Goal: Information Seeking & Learning: Compare options

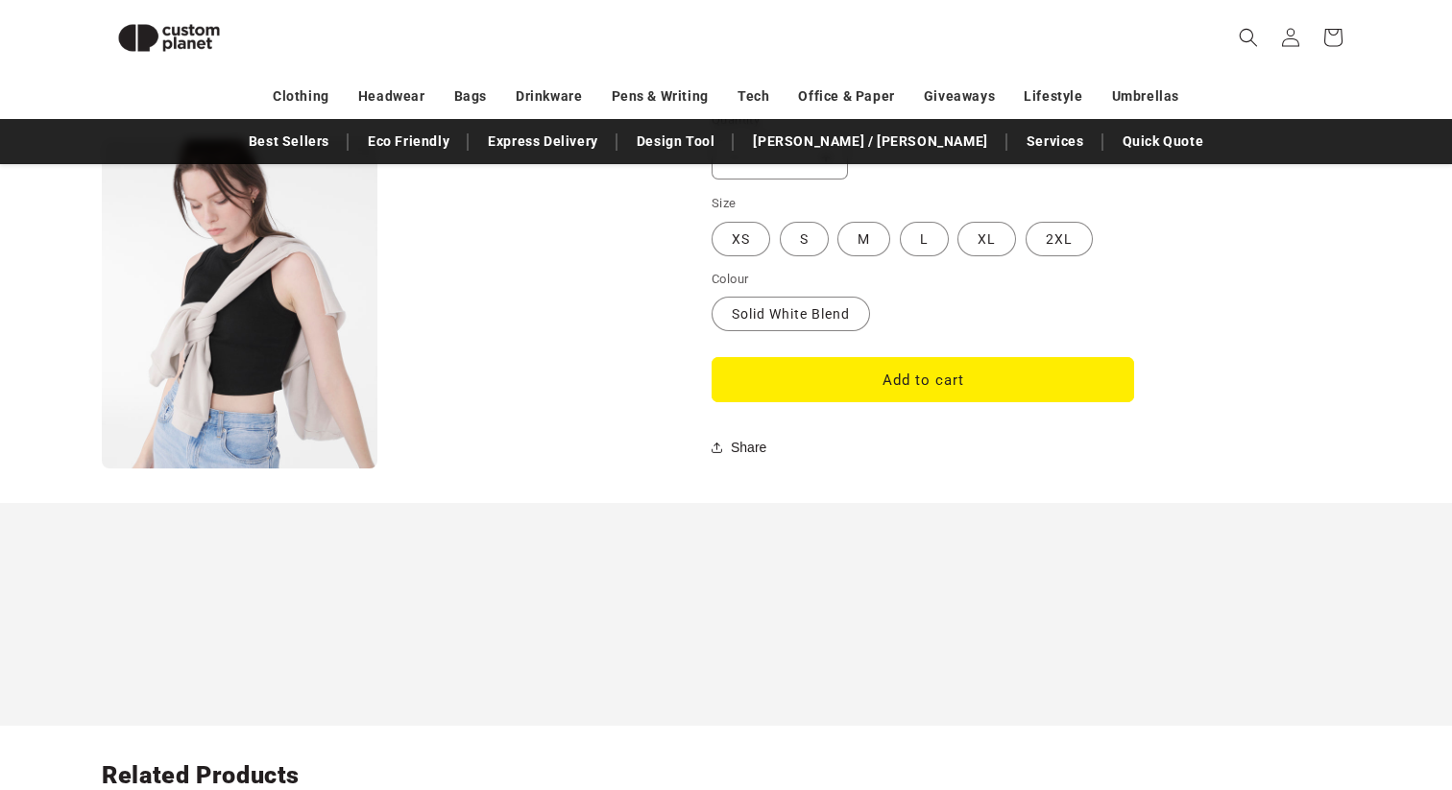
scroll to position [1629, 0]
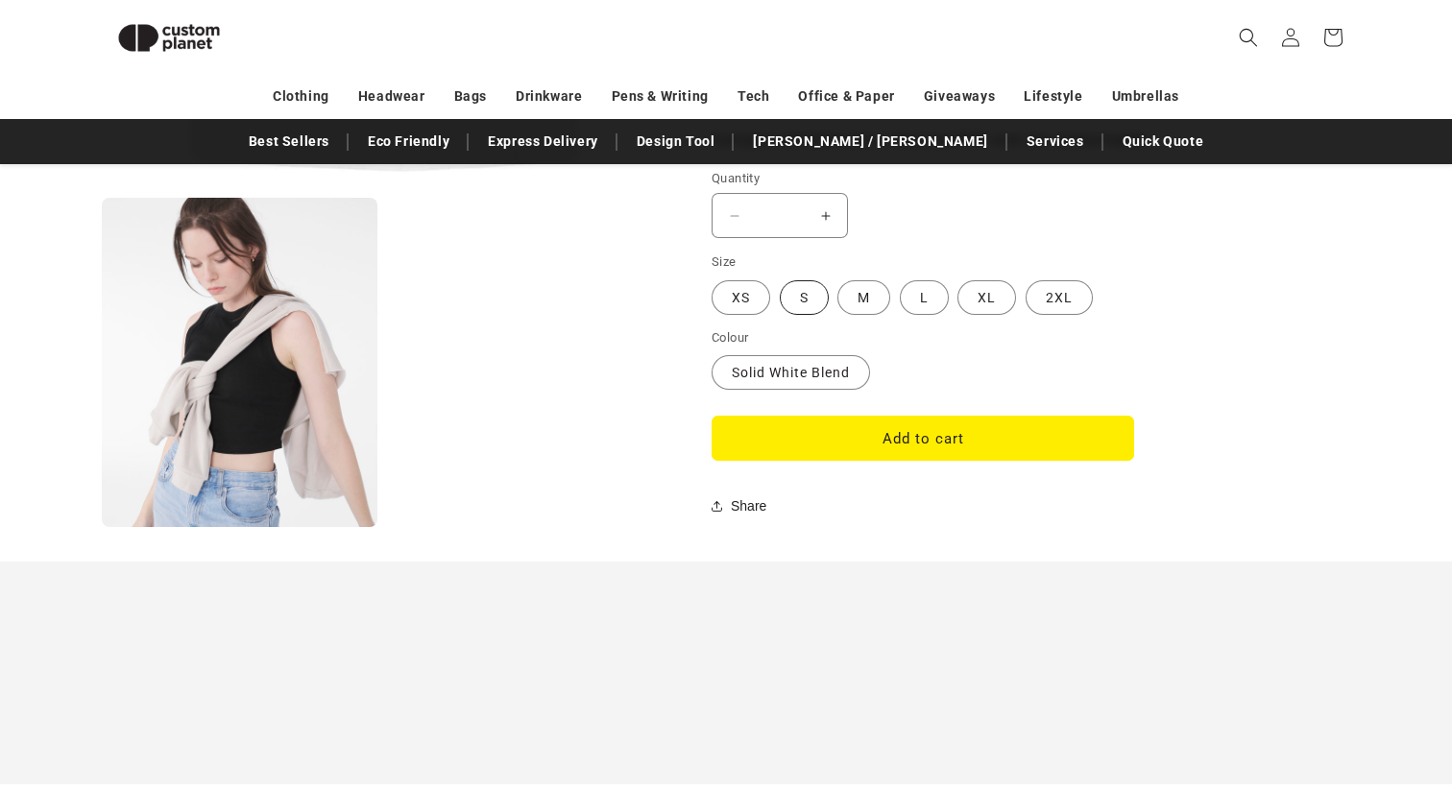
click at [808, 292] on label "S Variant sold out or unavailable" at bounding box center [804, 297] width 49 height 35
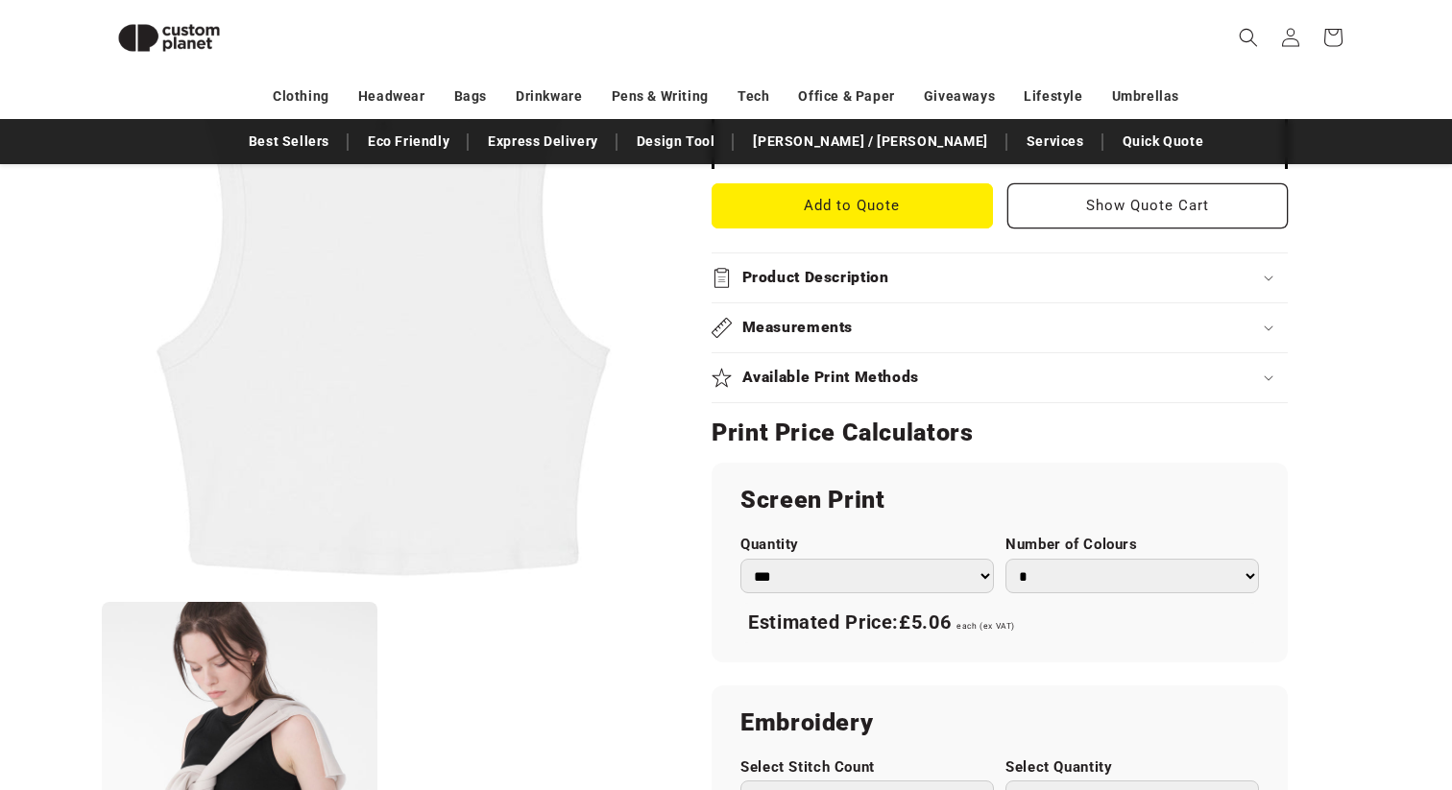
scroll to position [784, 0]
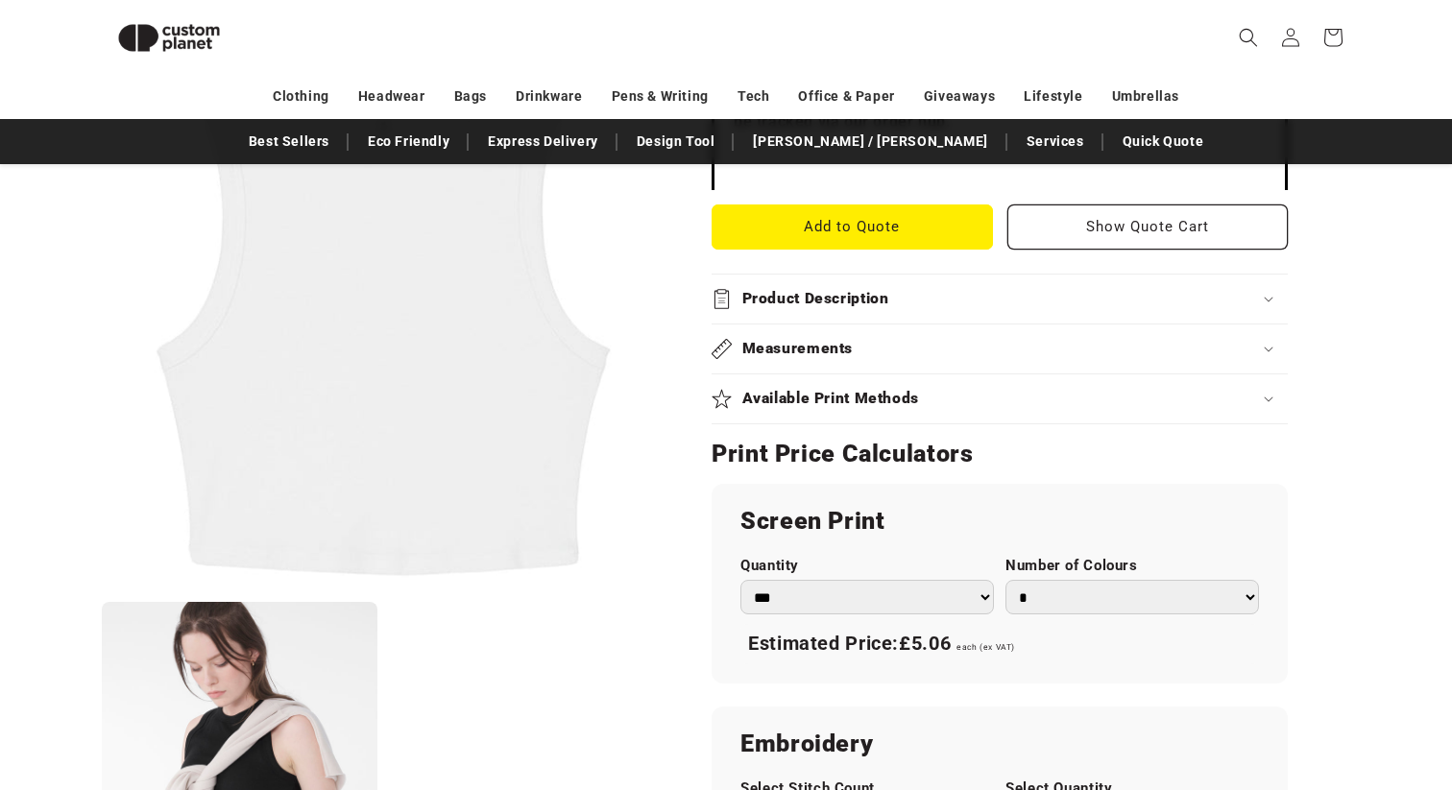
click at [808, 351] on h2 "Measurements" at bounding box center [797, 349] width 111 height 20
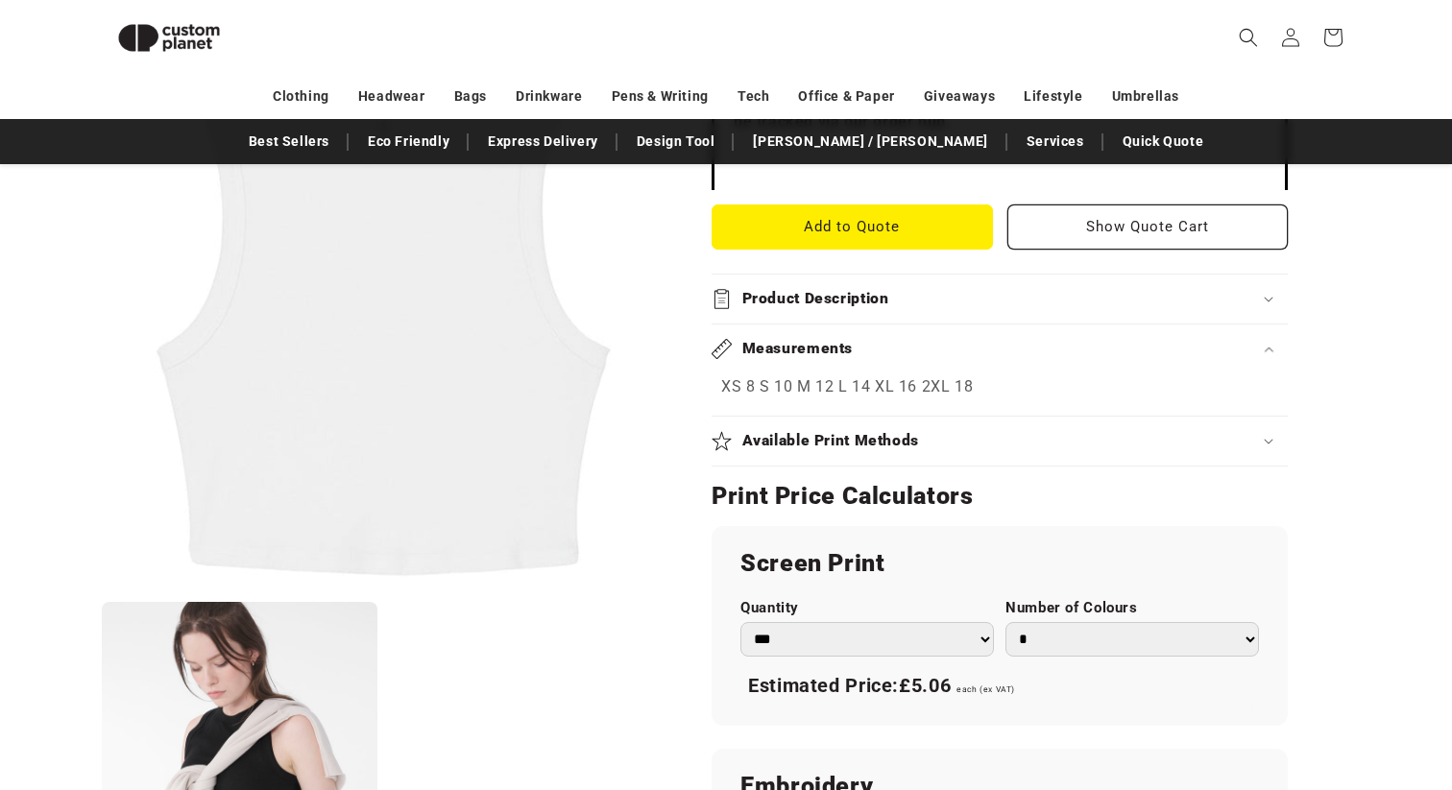
click at [762, 388] on p "XS 8 S 10 M 12 L 14 XL 16 2XL 18" at bounding box center [999, 388] width 557 height 28
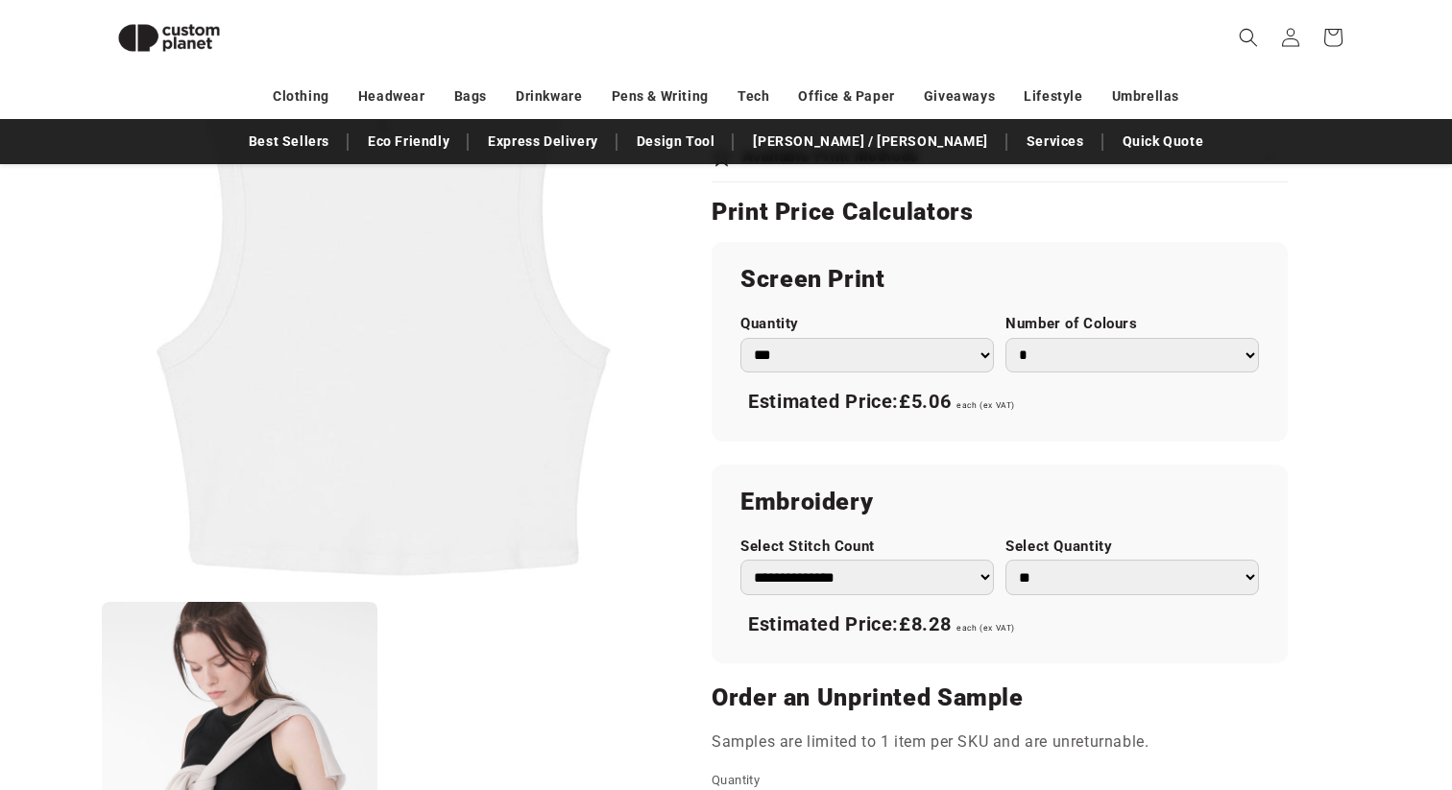
scroll to position [1624, 0]
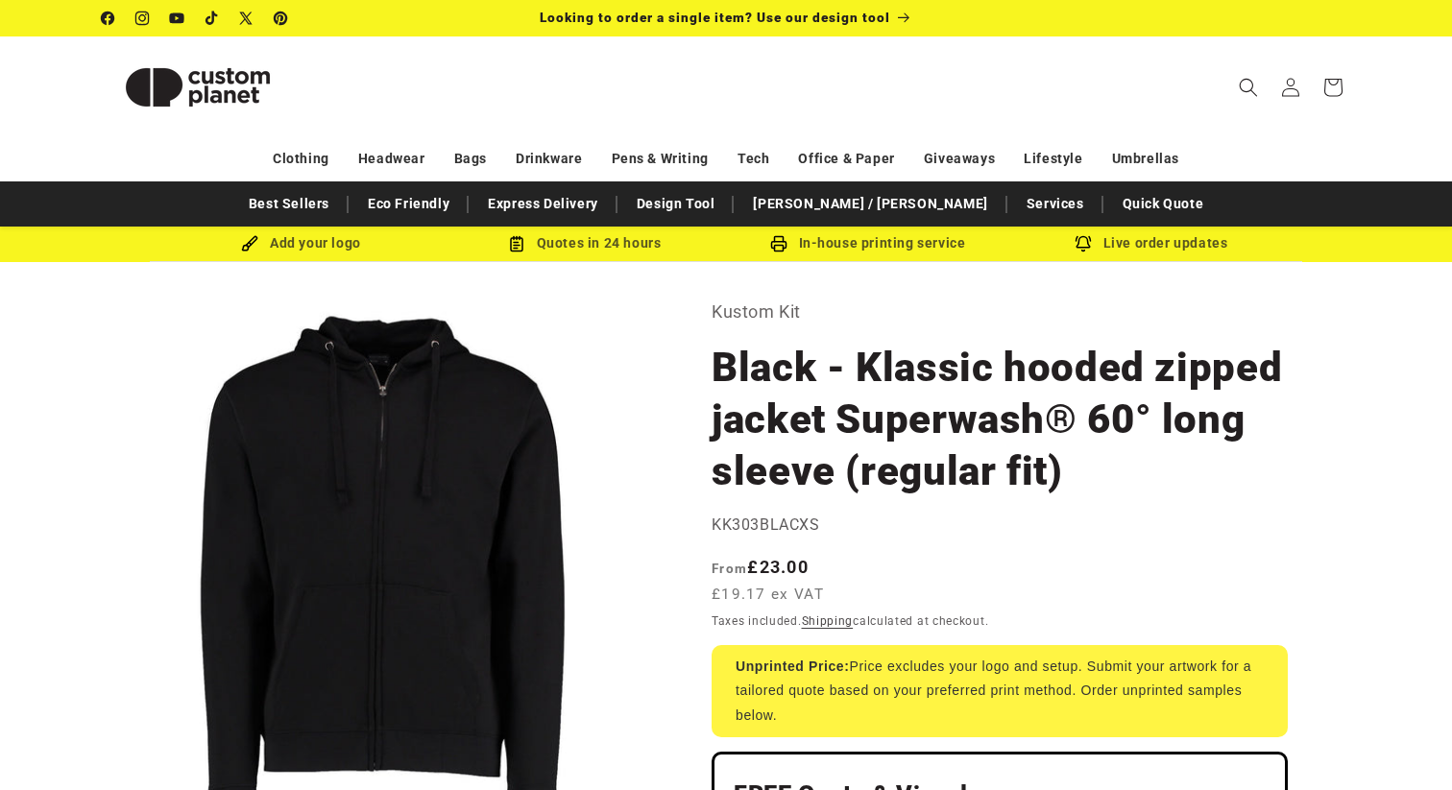
click at [1280, 313] on p "Kustom Kit" at bounding box center [1000, 312] width 576 height 31
click at [878, 205] on link "[PERSON_NAME] / [PERSON_NAME]" at bounding box center [869, 204] width 253 height 34
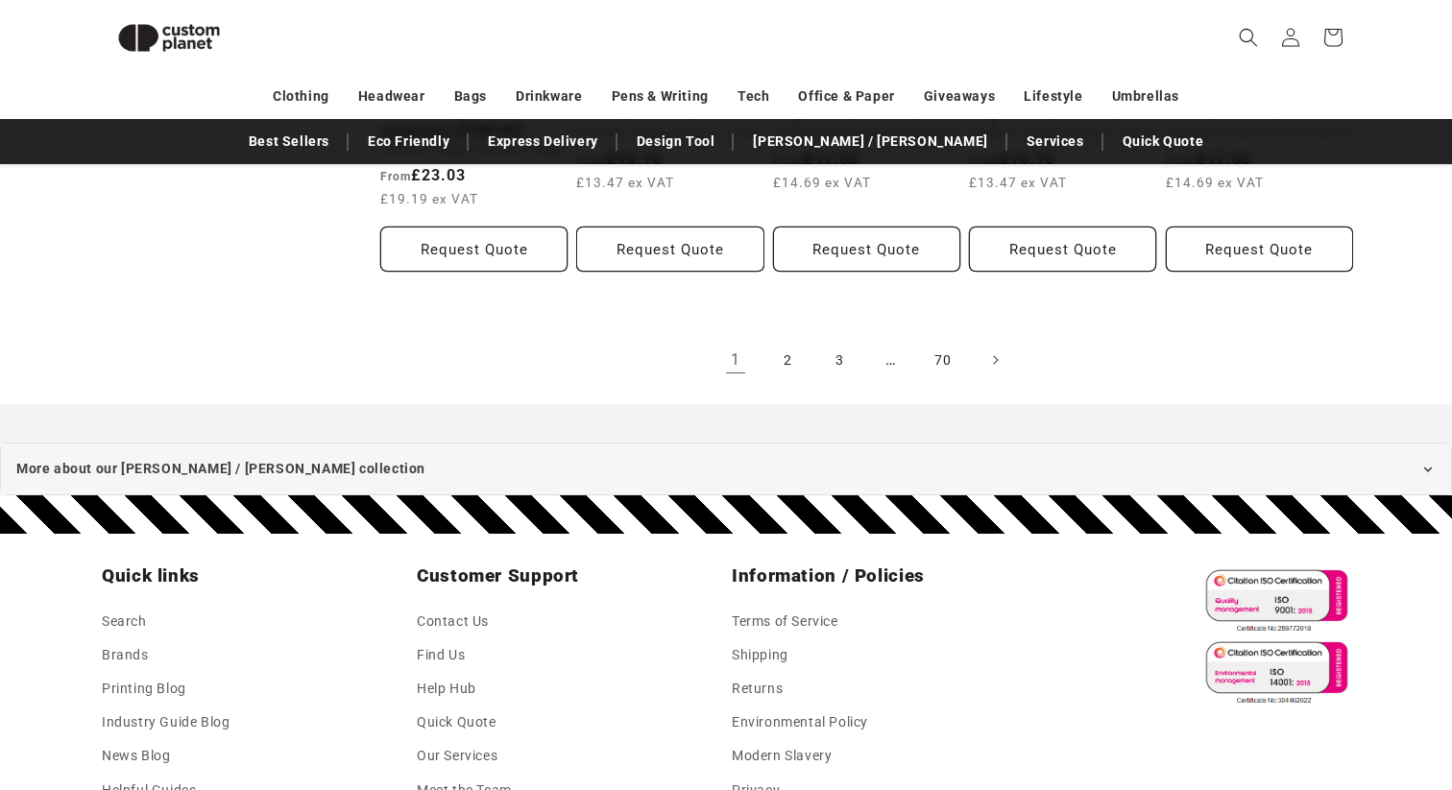
scroll to position [1958, 0]
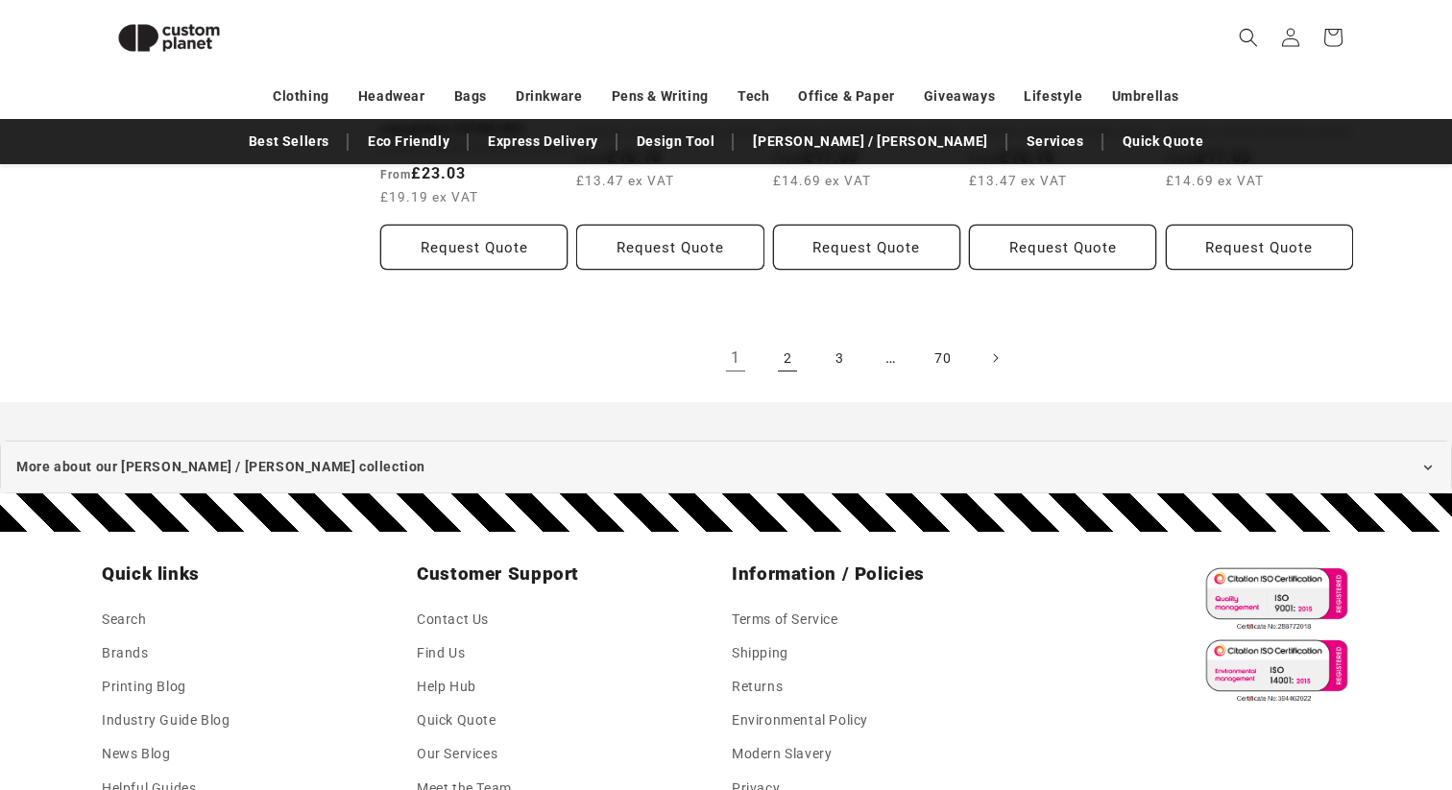
click at [790, 363] on link "2" at bounding box center [787, 358] width 42 height 42
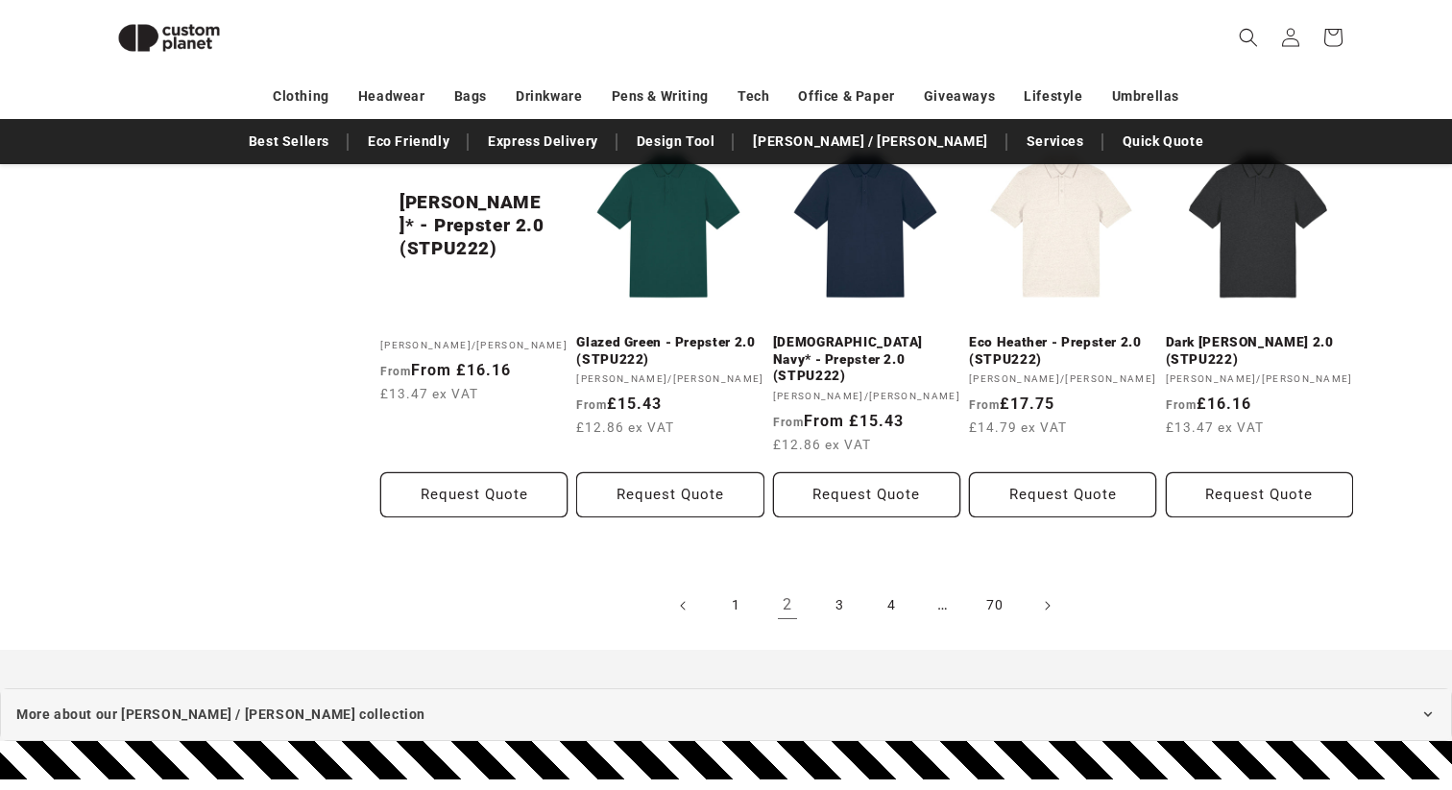
scroll to position [1740, 0]
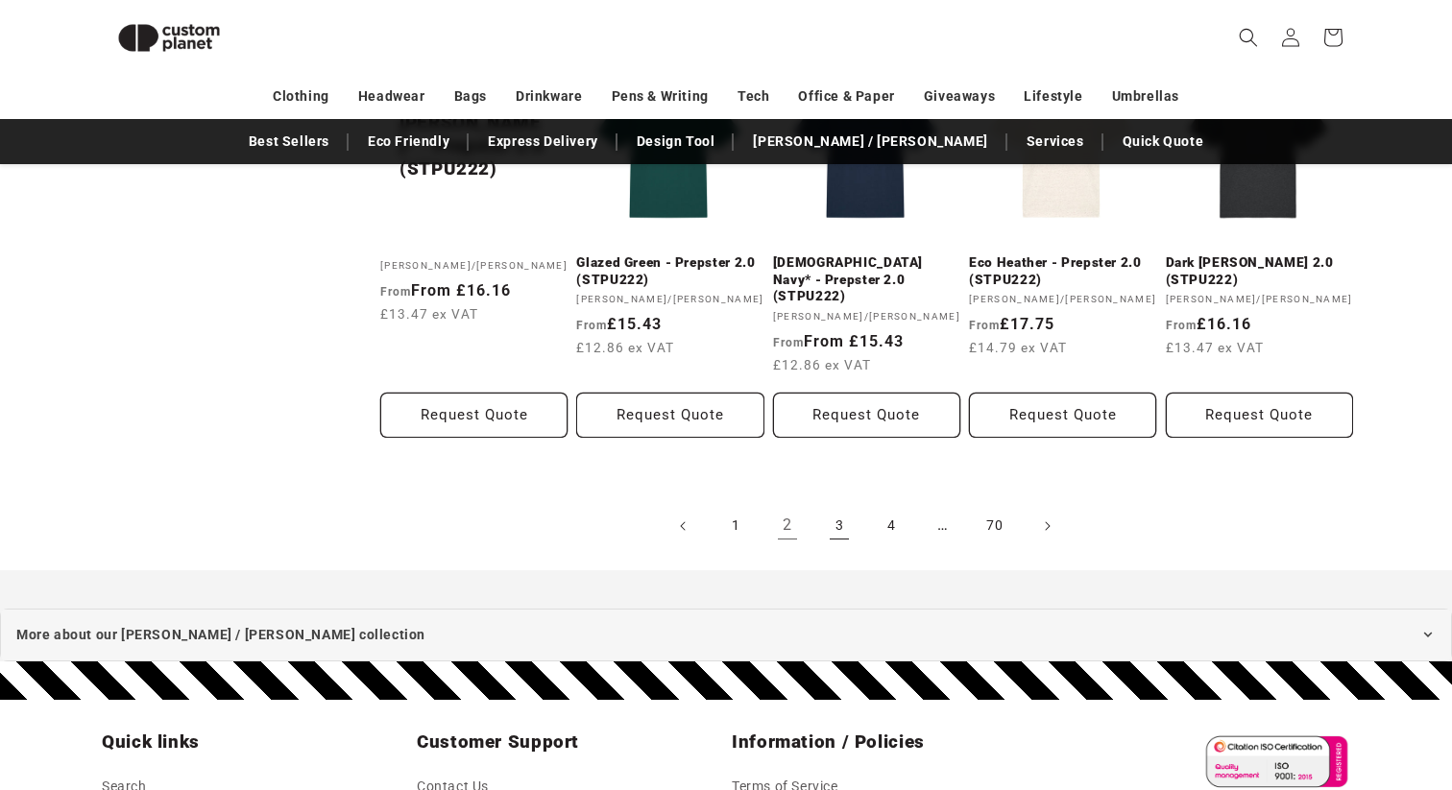
click at [839, 505] on link "3" at bounding box center [839, 526] width 42 height 42
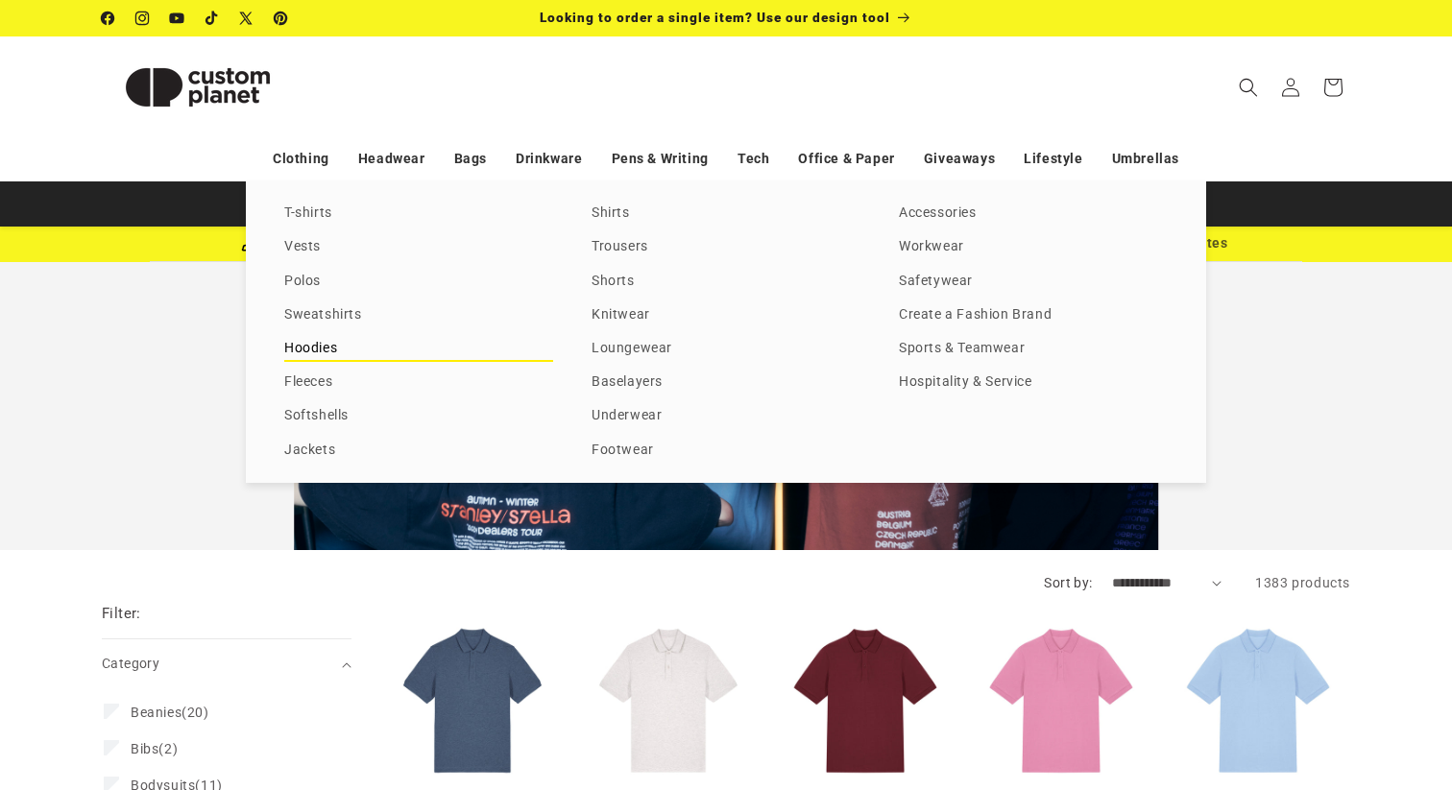
click at [344, 350] on link "Hoodies" at bounding box center [418, 349] width 269 height 26
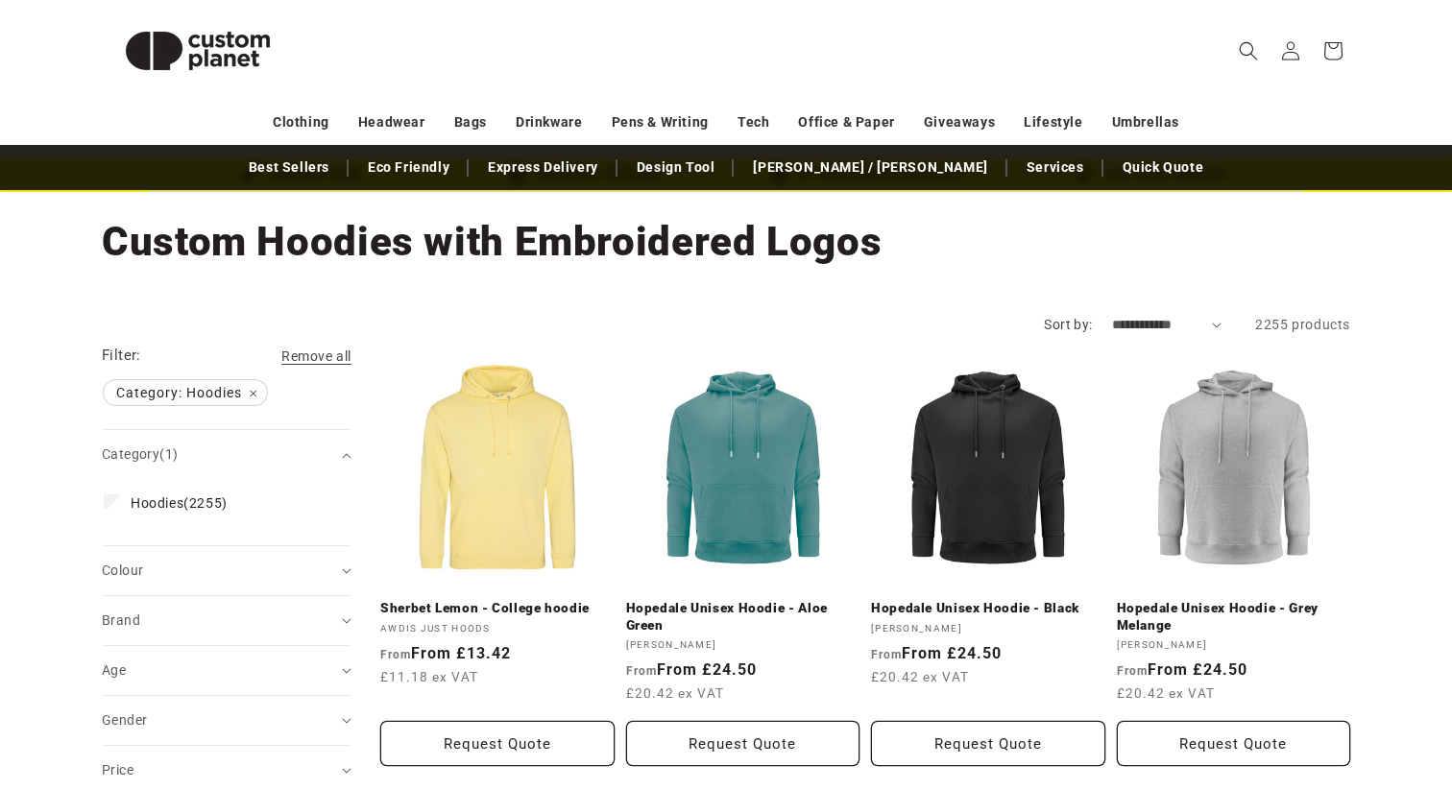
scroll to position [94, 0]
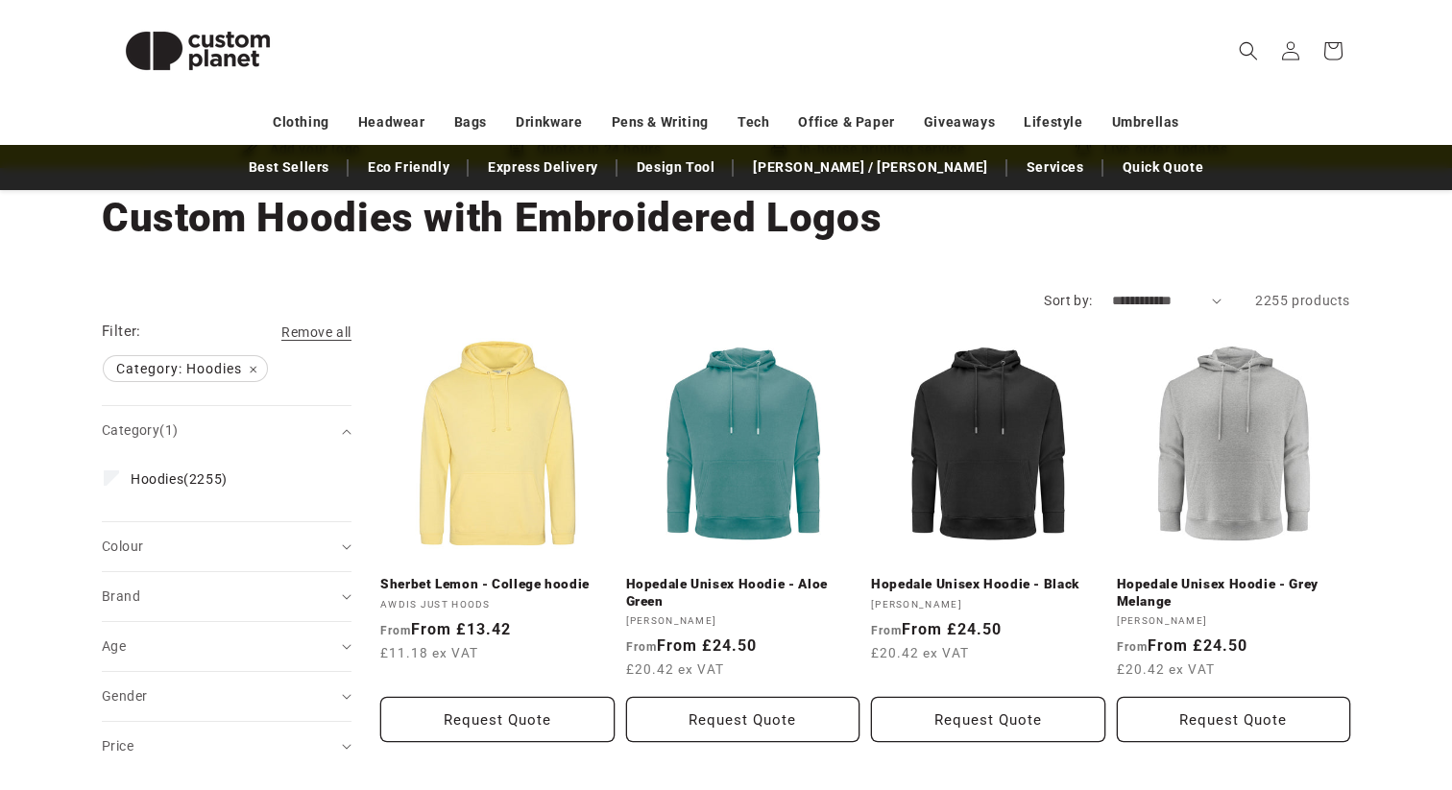
click at [203, 536] on summary "Colour (0)" at bounding box center [227, 546] width 250 height 49
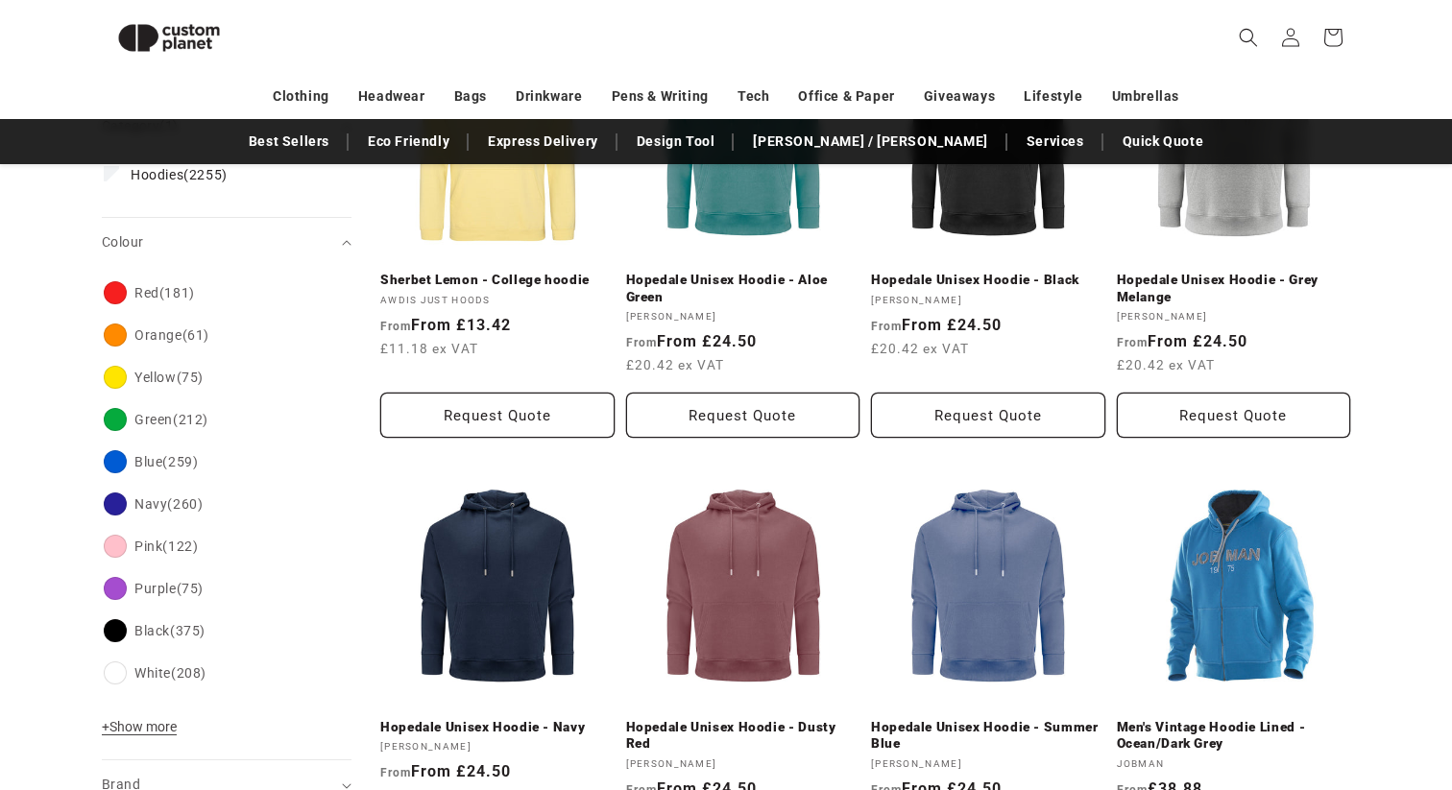
scroll to position [379, 0]
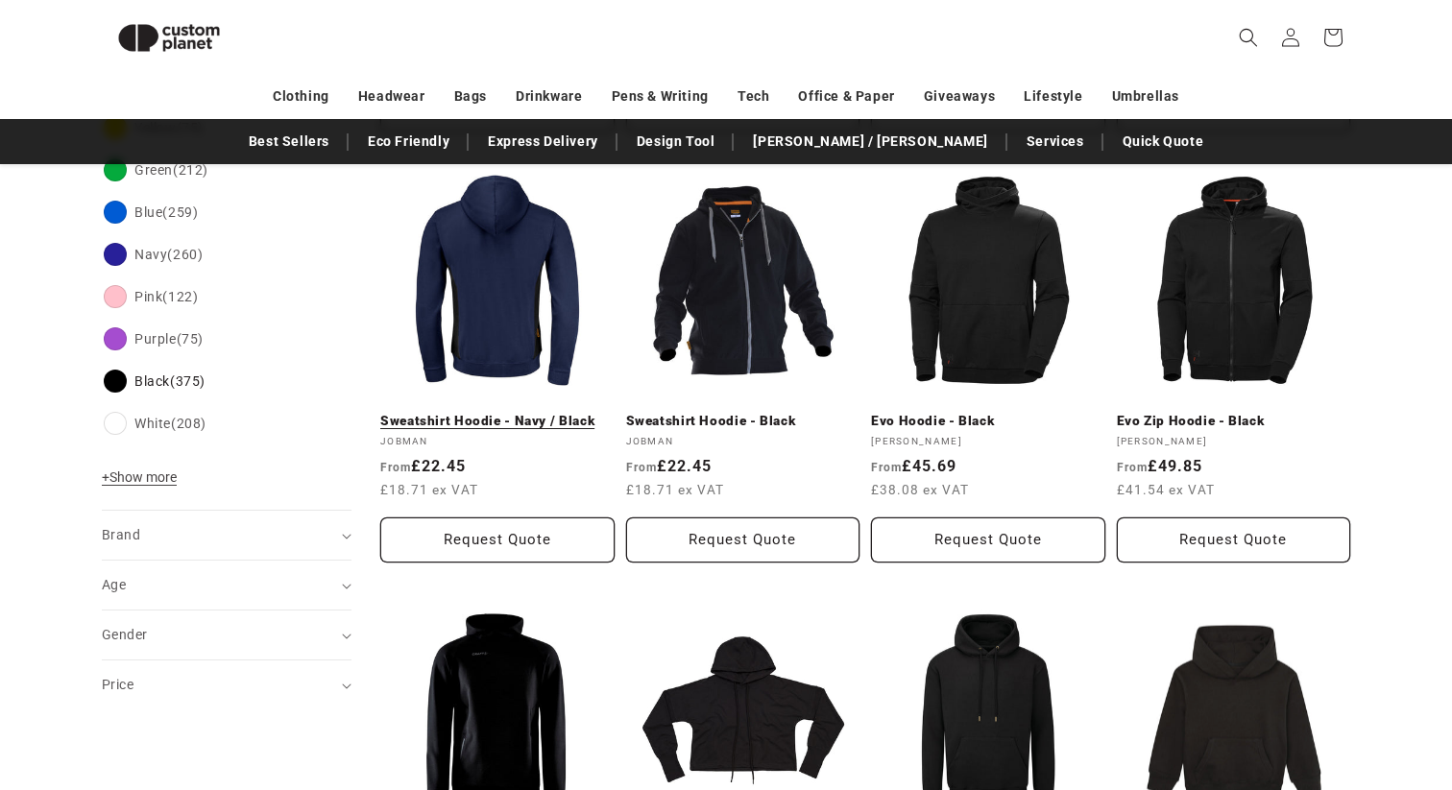
scroll to position [642, 0]
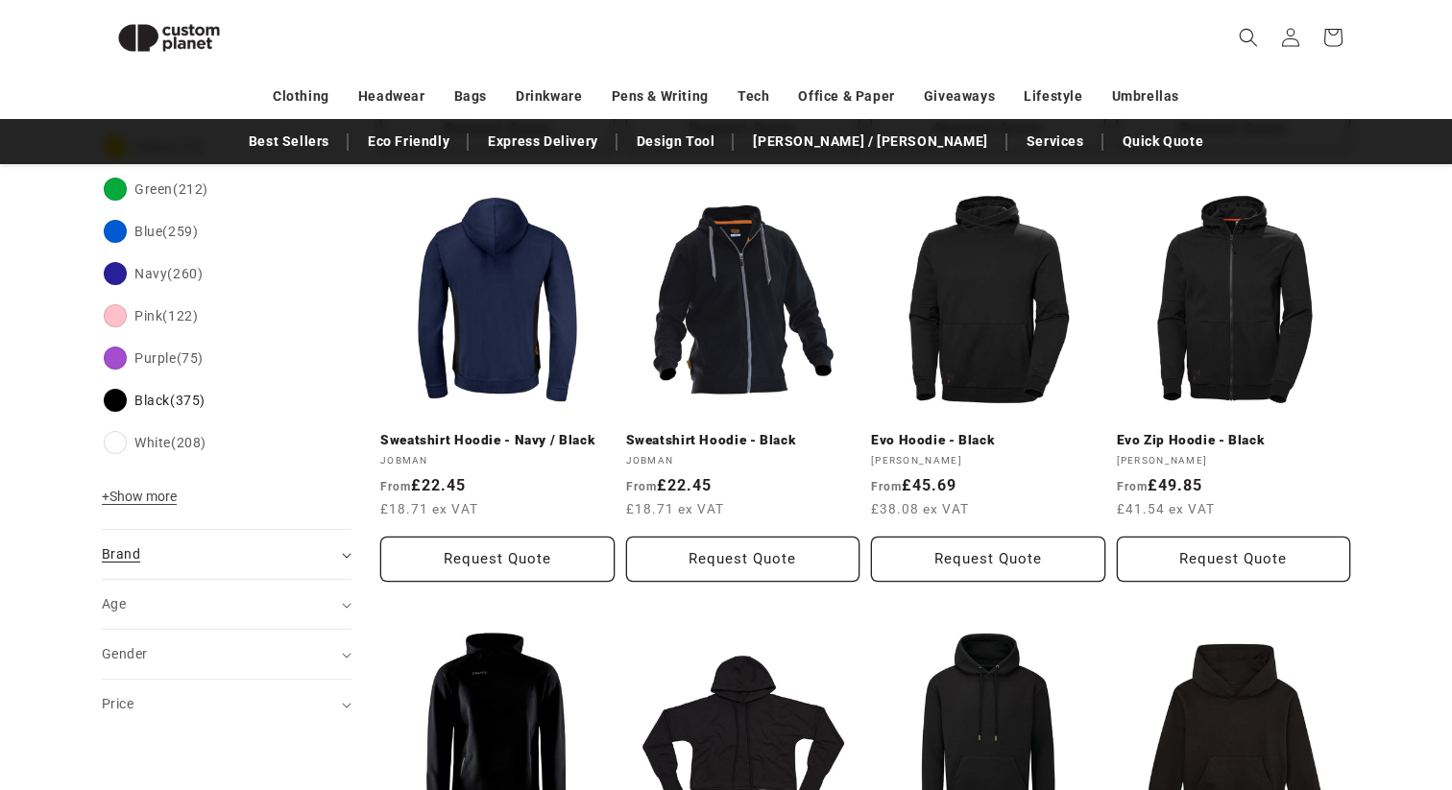
click at [326, 559] on div "Brand (0)" at bounding box center [218, 554] width 233 height 20
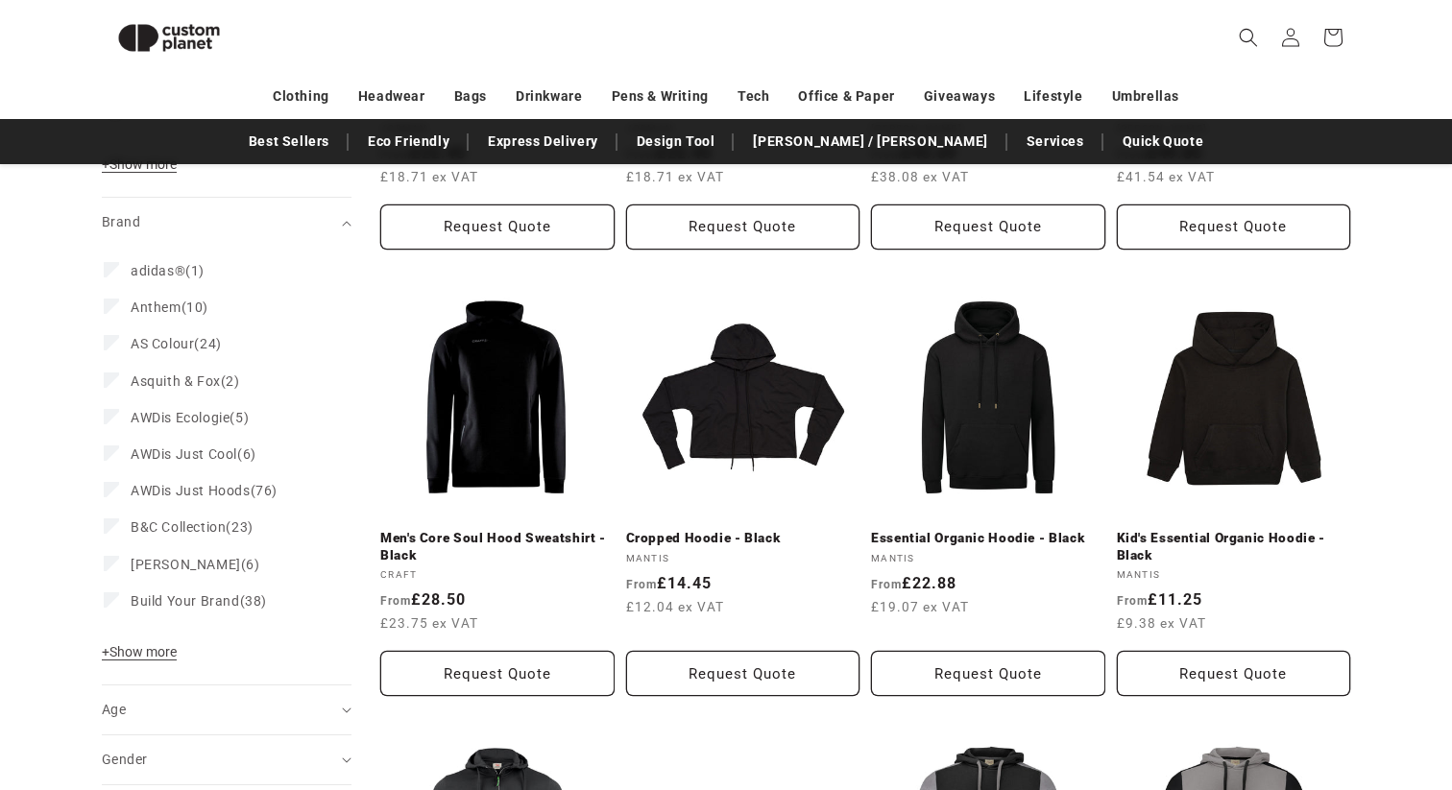
scroll to position [973, 0]
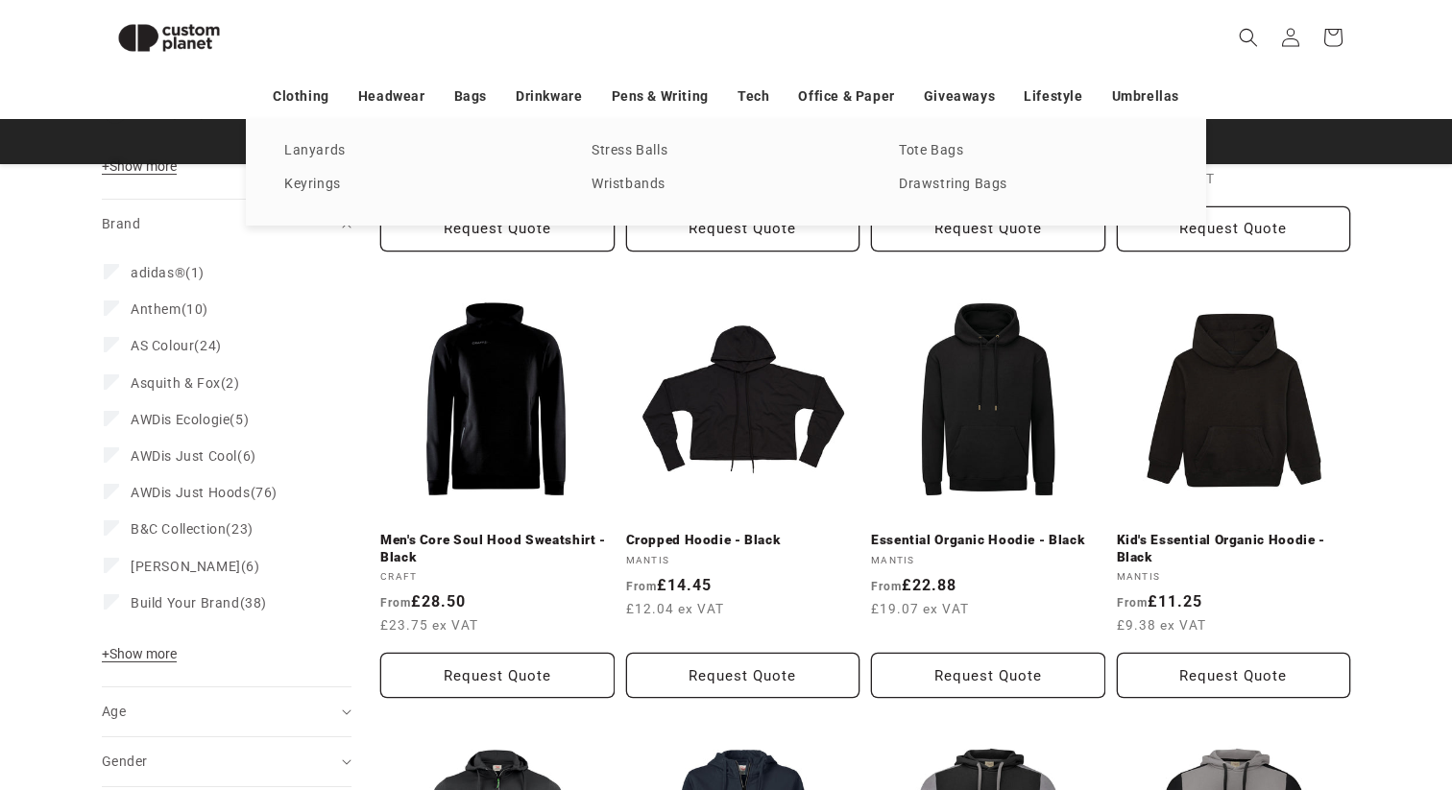
click at [1303, 186] on div "T-shirts Vests Polos Sweatshirts Hoodies Fleeces Softshells Jackets Shirts Trou…" at bounding box center [726, 172] width 1452 height 106
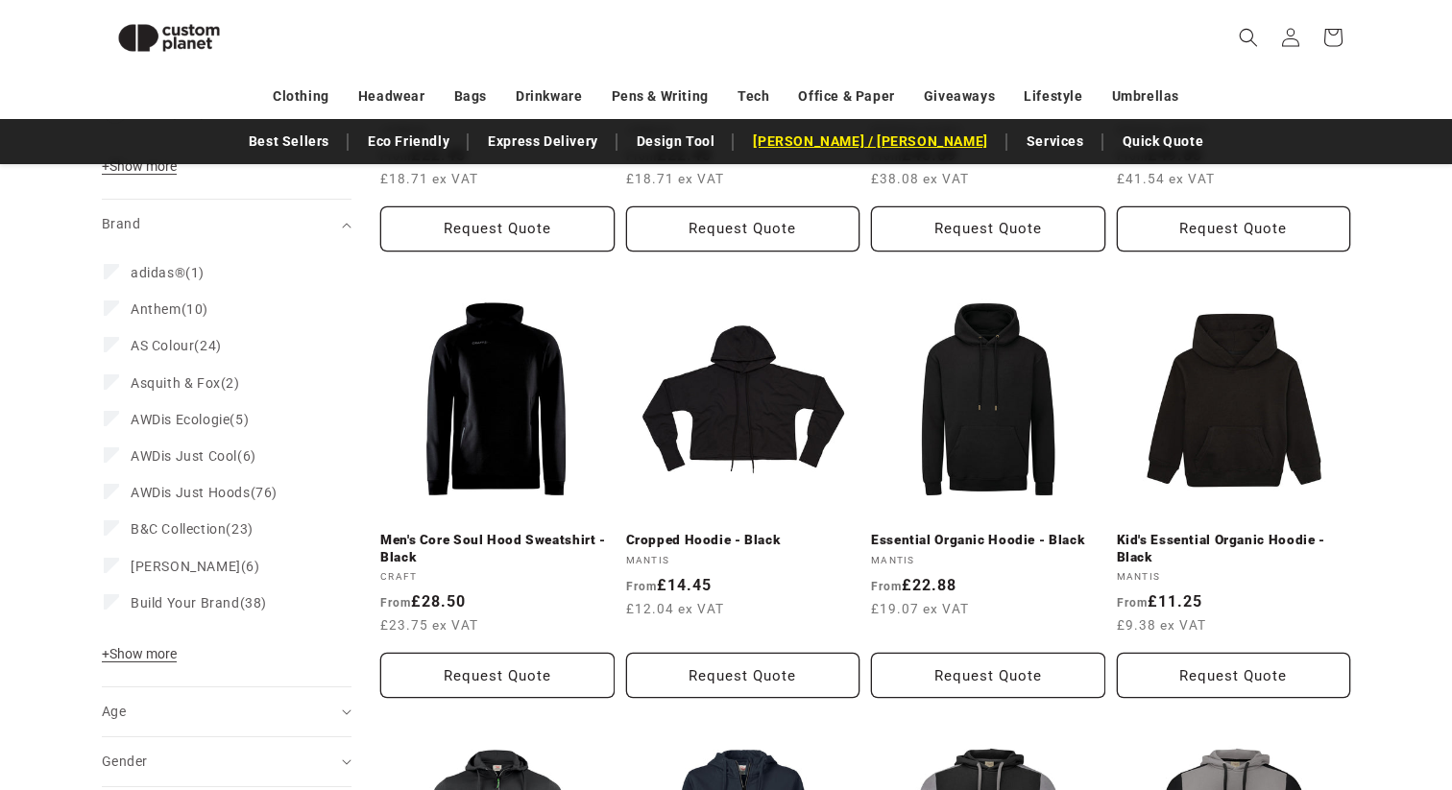
click at [848, 132] on link "[PERSON_NAME] / [PERSON_NAME]" at bounding box center [869, 142] width 253 height 34
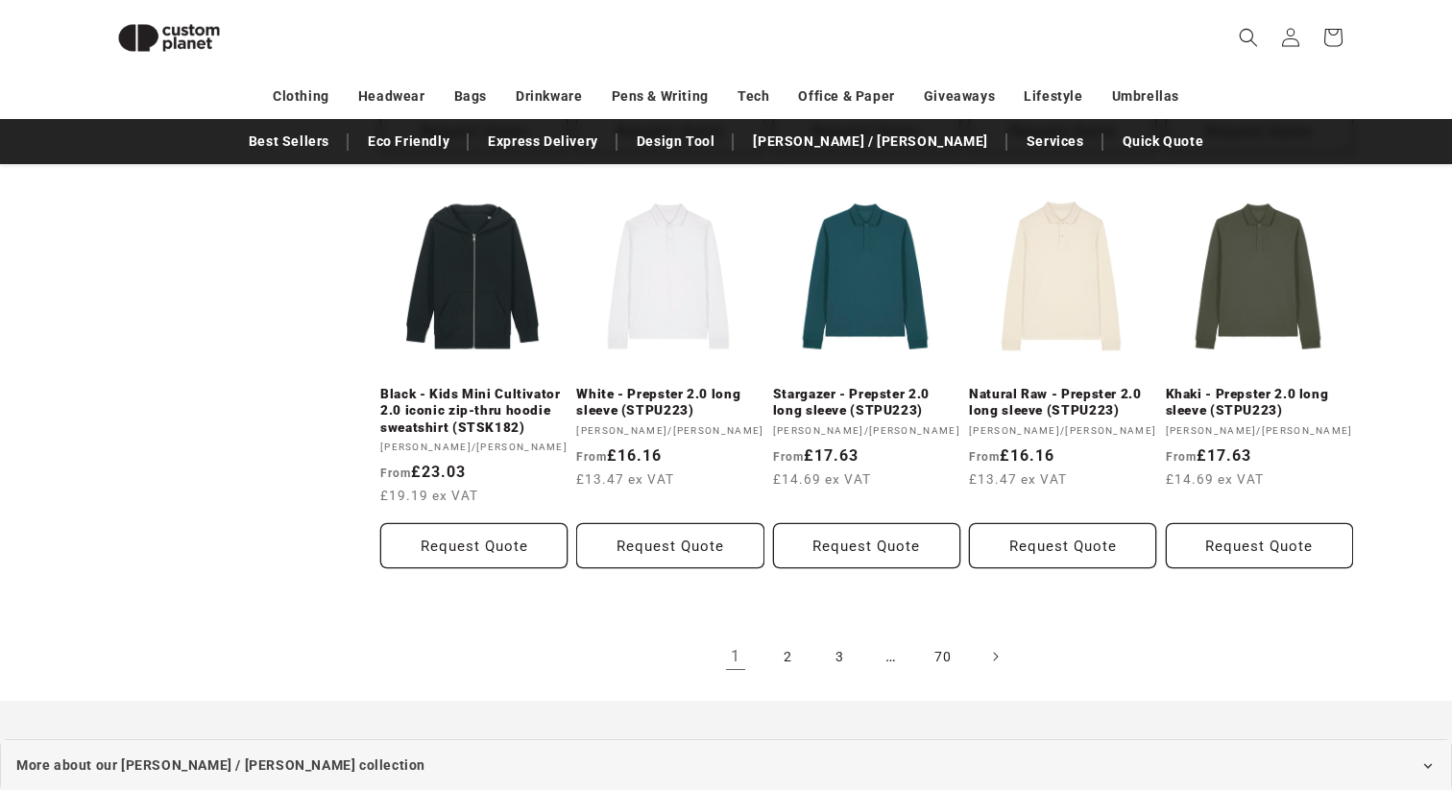
scroll to position [1667, 0]
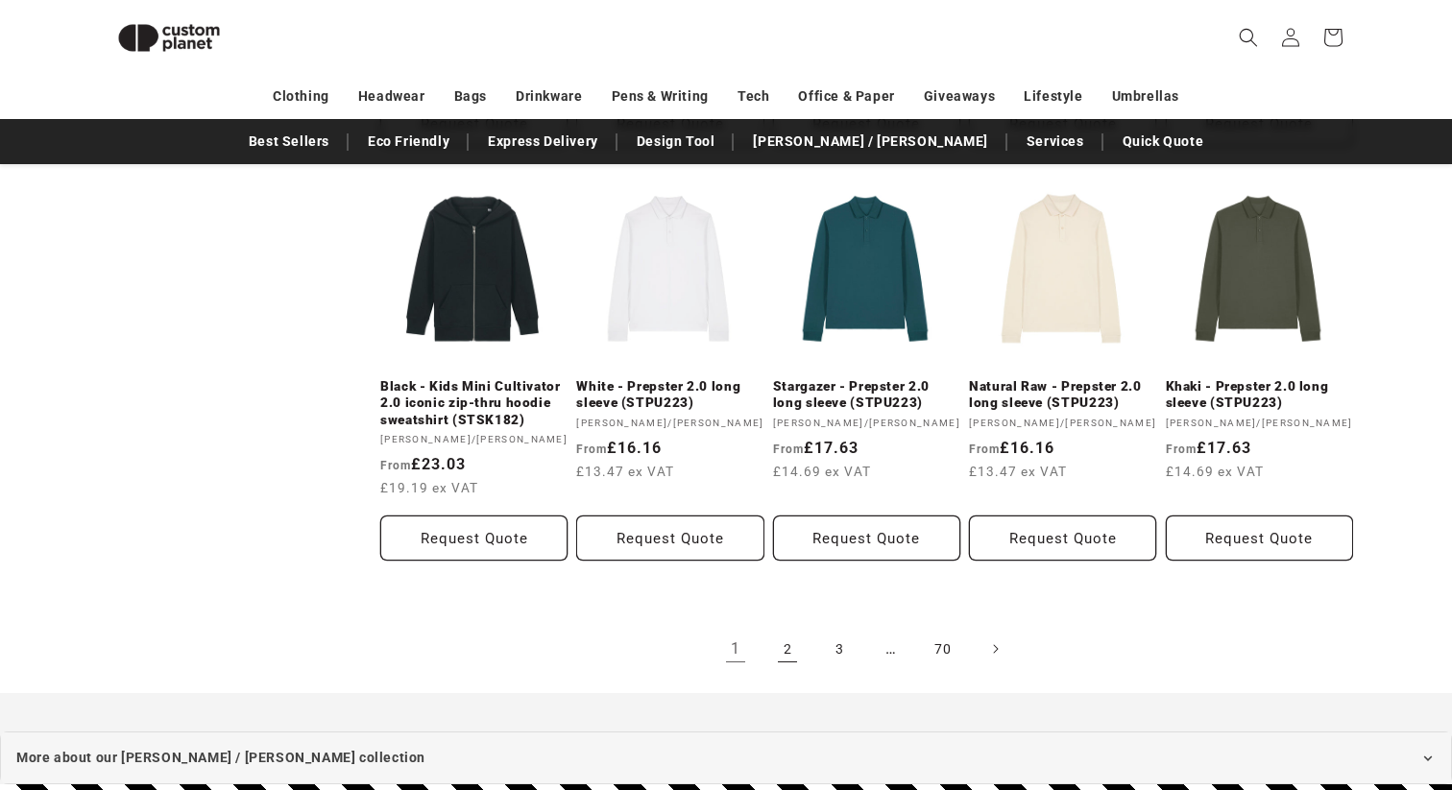
click at [784, 657] on link "2" at bounding box center [787, 649] width 42 height 42
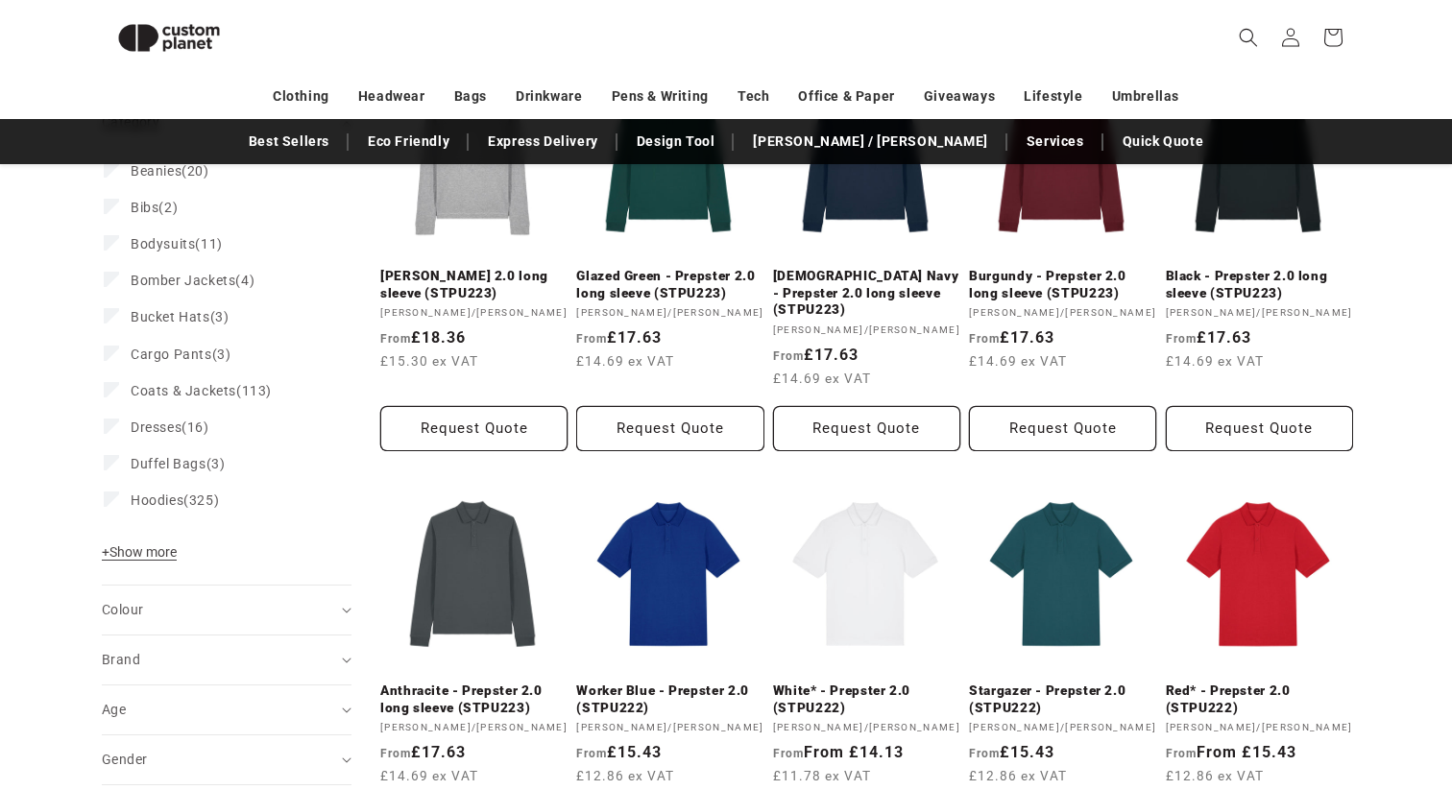
scroll to position [542, 0]
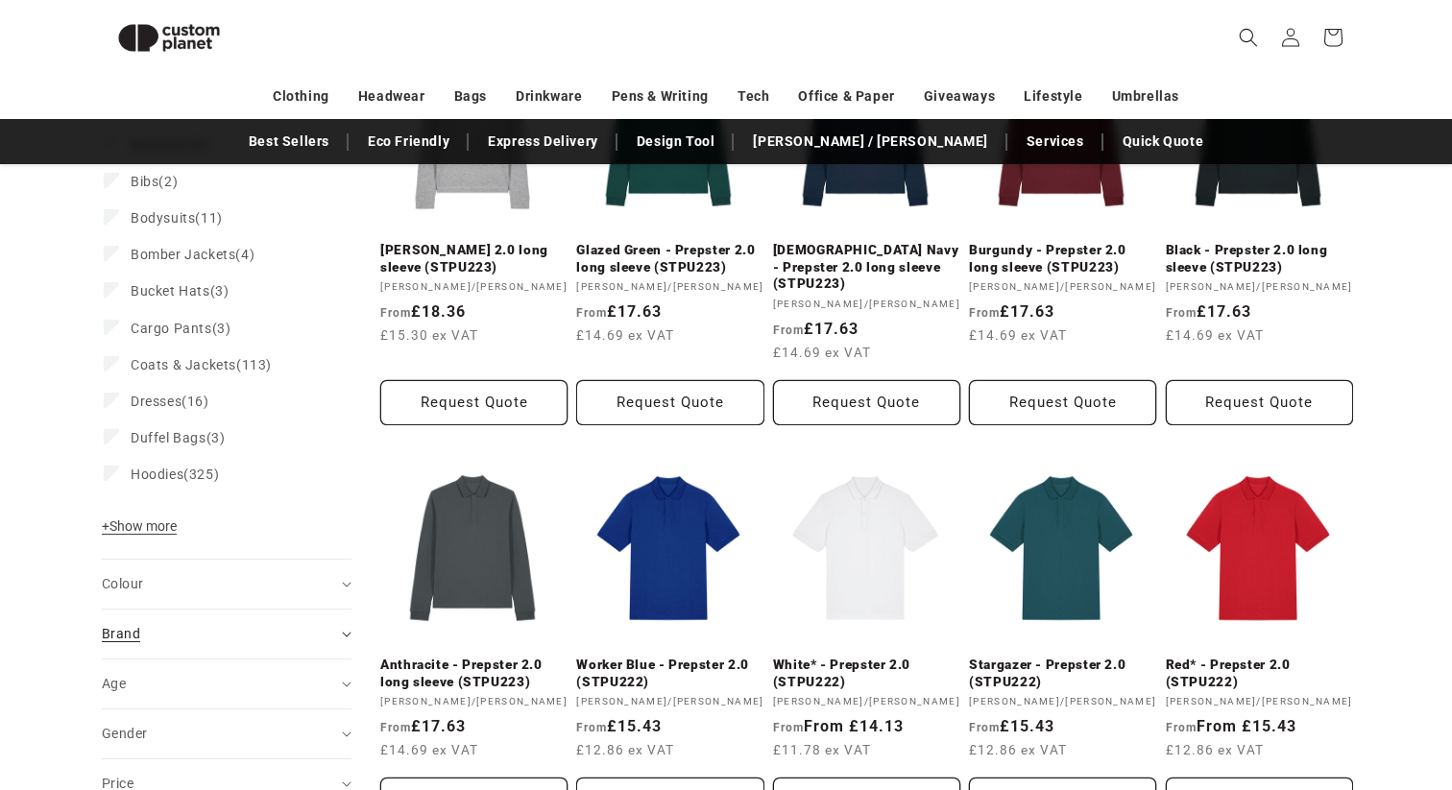
click at [283, 642] on div "Brand (0)" at bounding box center [218, 634] width 233 height 20
click at [119, 681] on label "Stanley/Stella (1383) Stanley/Stella (1383 products)" at bounding box center [221, 691] width 234 height 54
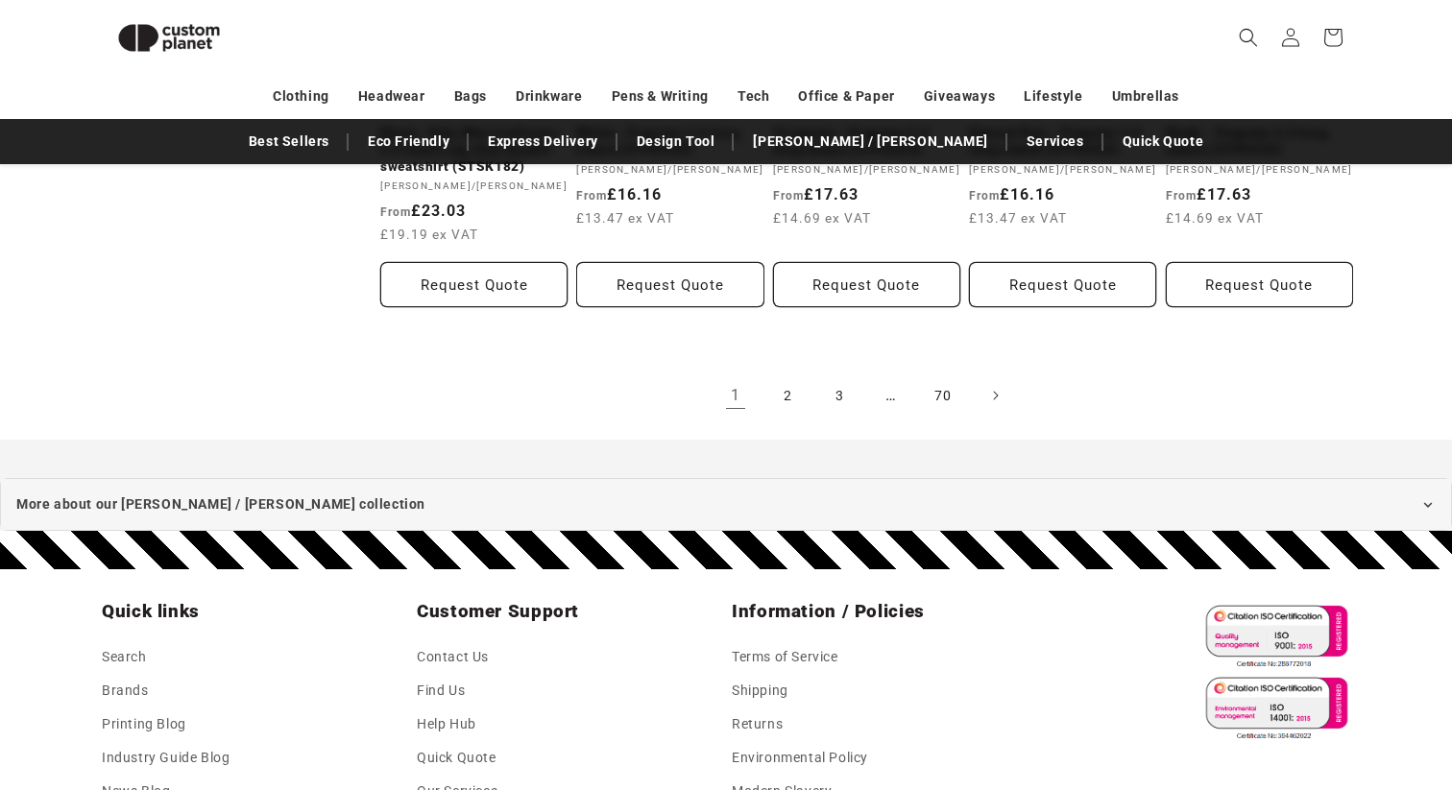
scroll to position [1911, 0]
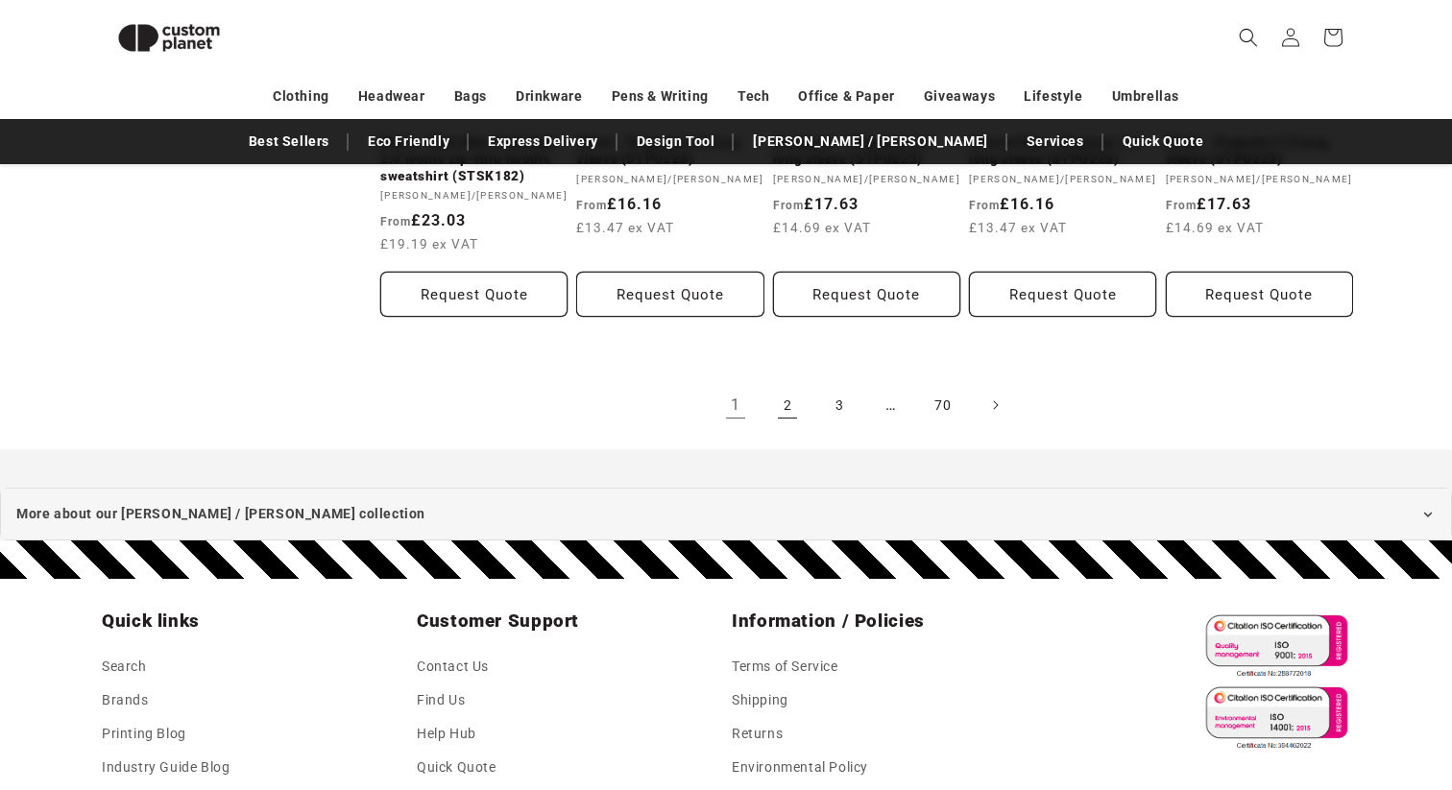
click at [781, 396] on link "2" at bounding box center [787, 405] width 42 height 42
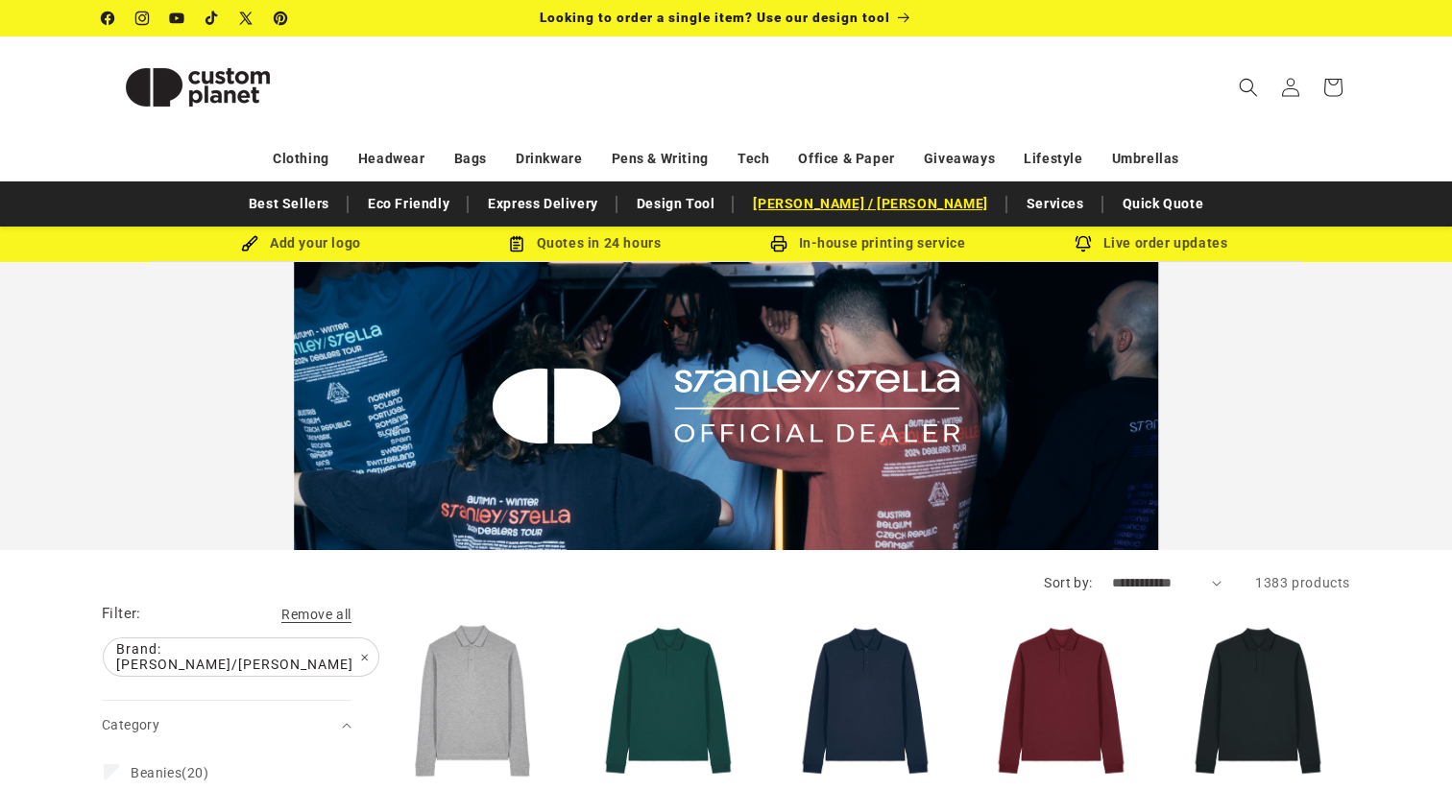
click at [835, 212] on link "[PERSON_NAME] / [PERSON_NAME]" at bounding box center [869, 204] width 253 height 34
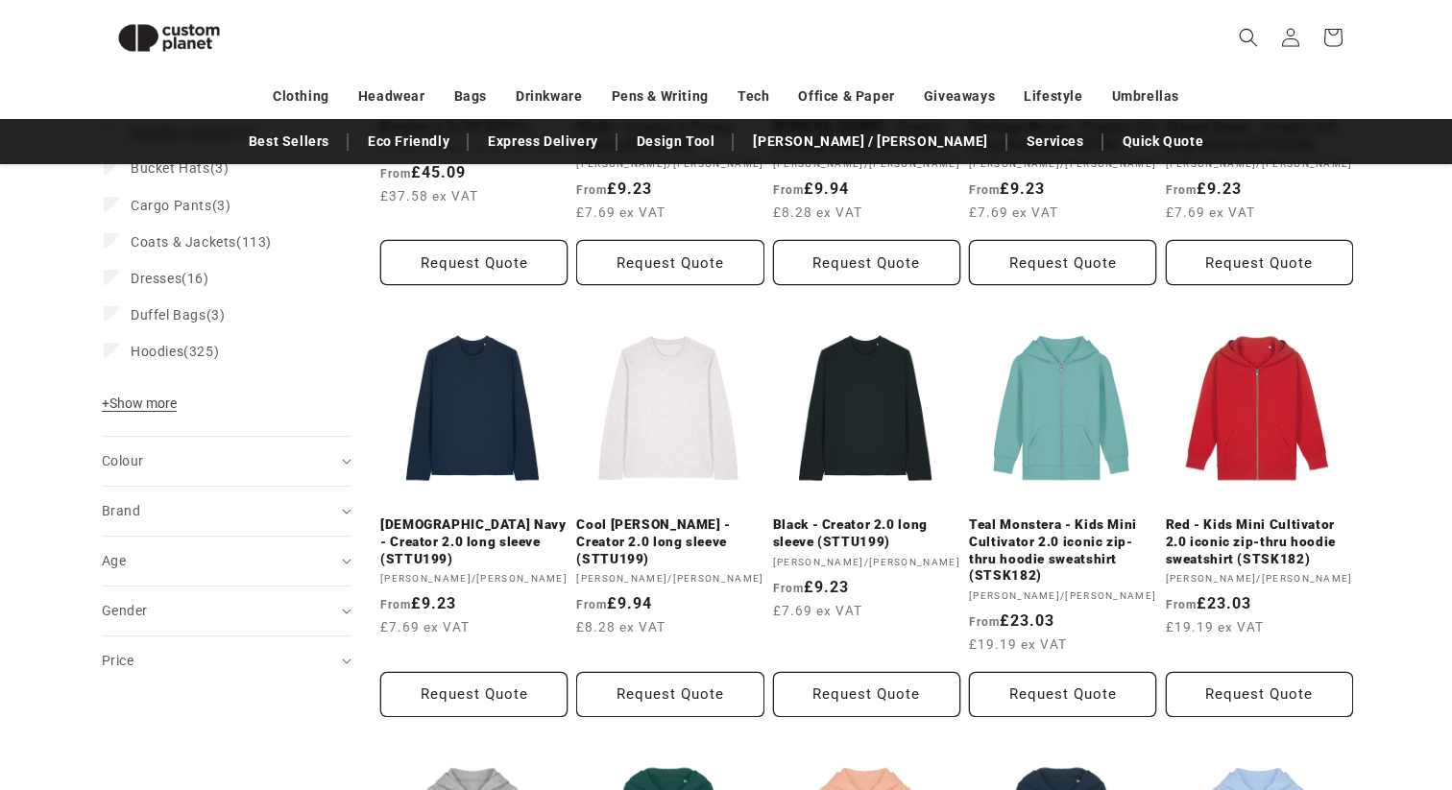
scroll to position [667, 0]
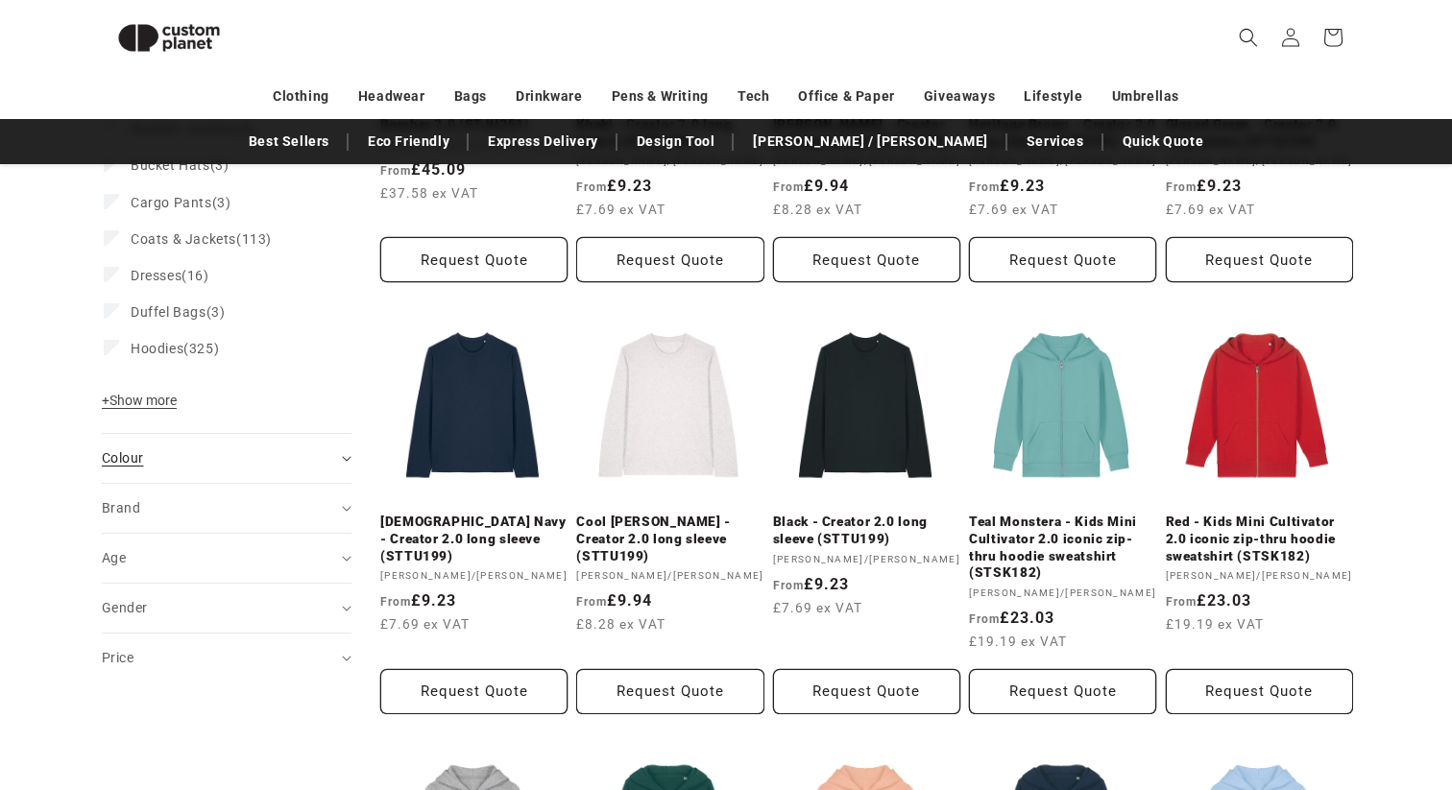
click at [153, 464] on div "Colour (0)" at bounding box center [218, 458] width 233 height 20
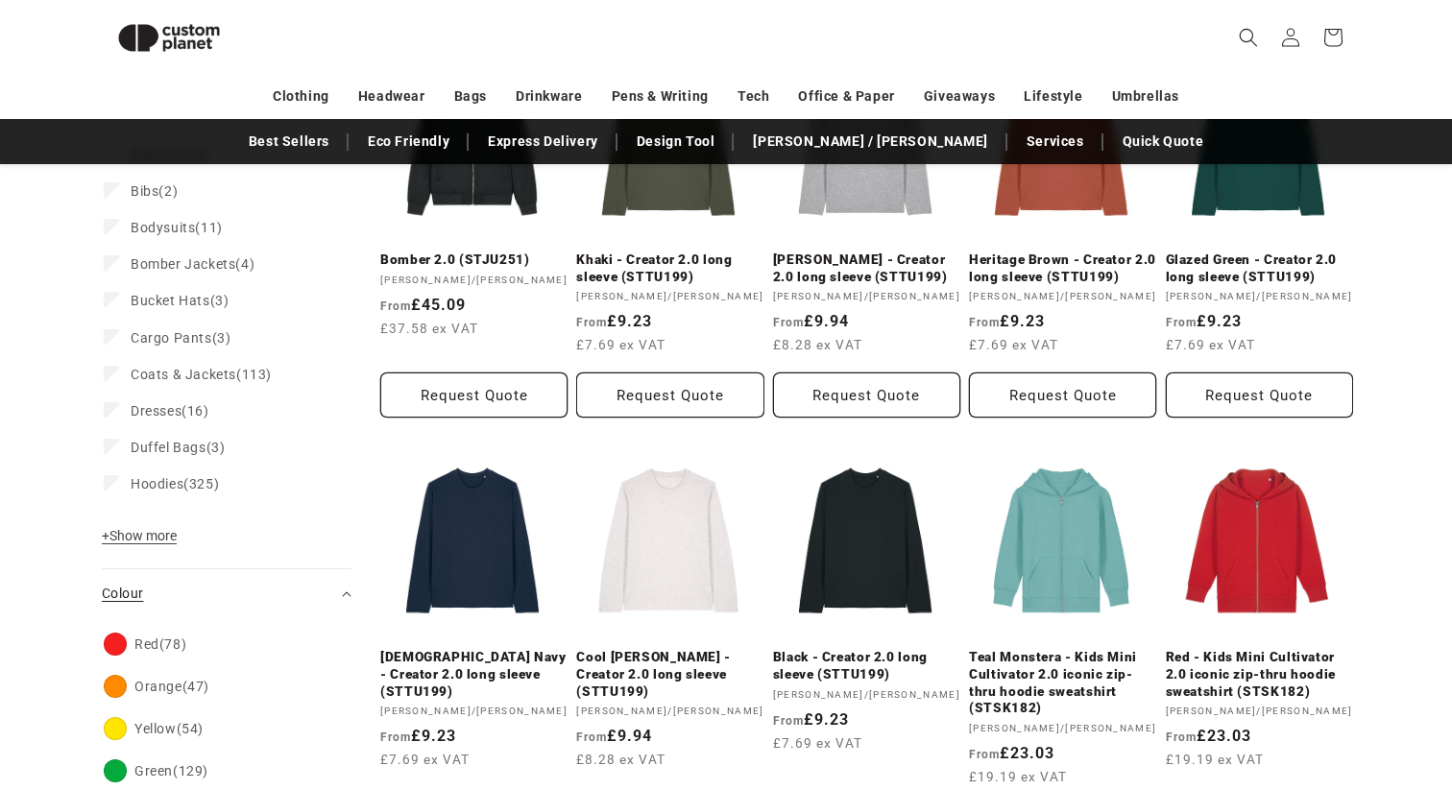
scroll to position [511, 0]
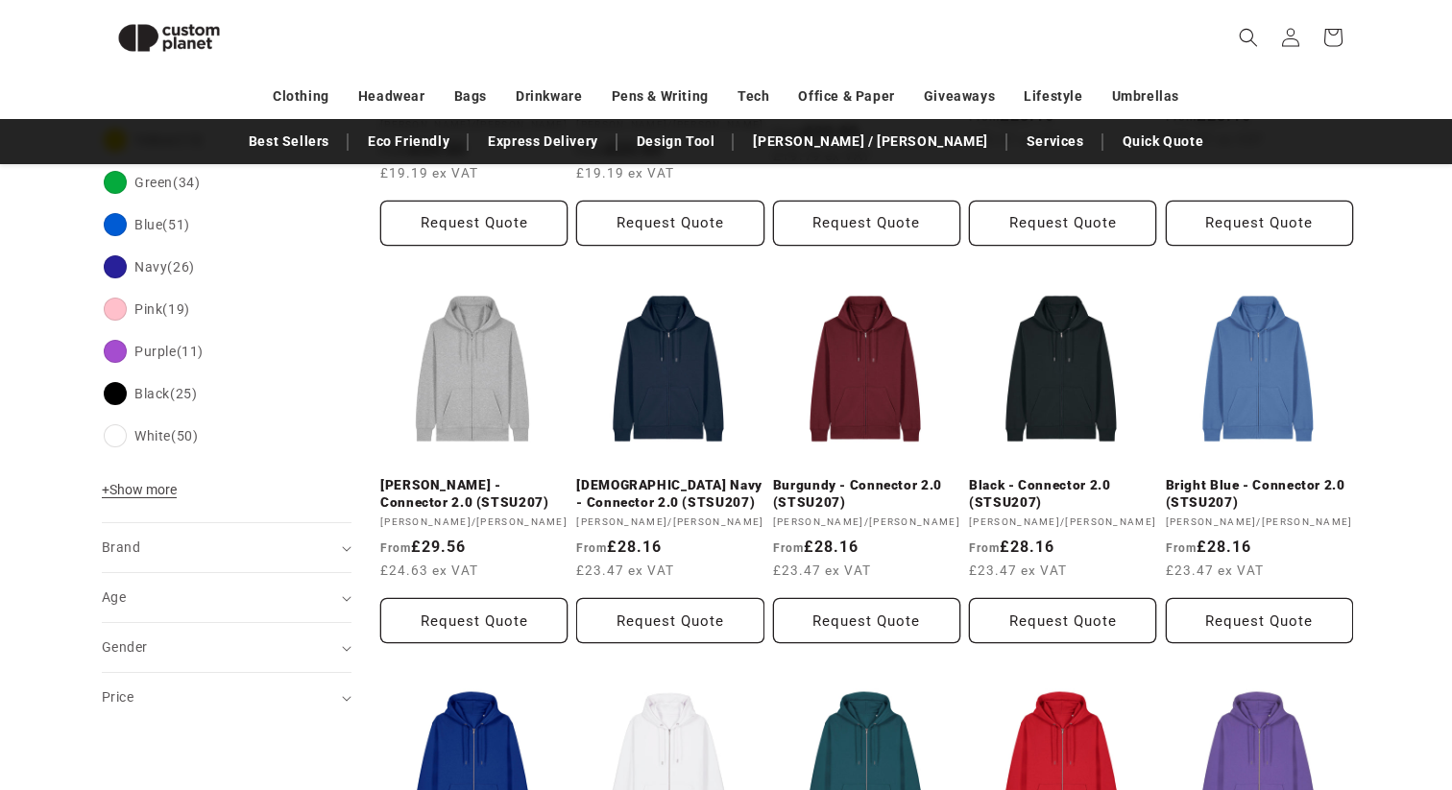
scroll to position [1190, 0]
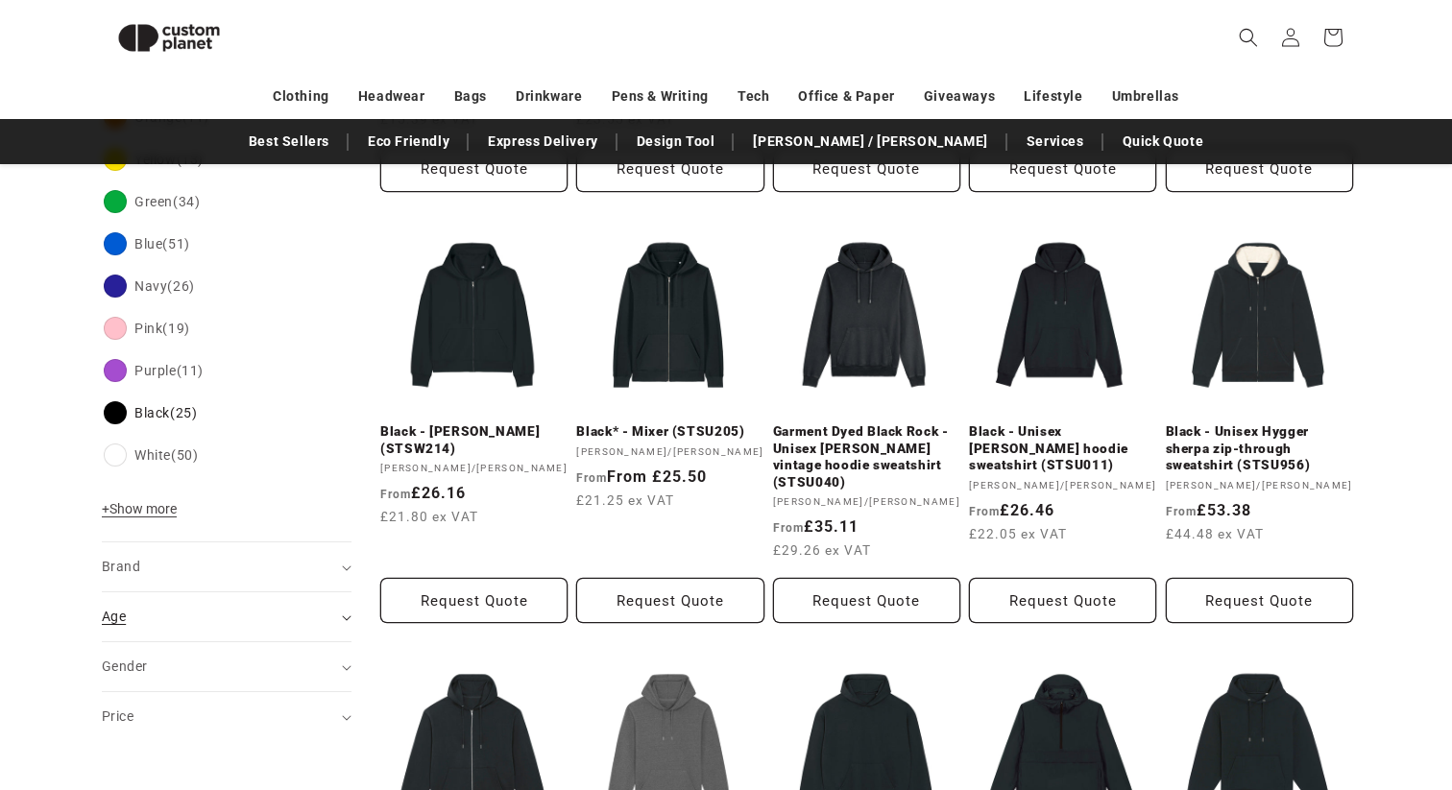
click at [168, 622] on div "Age (0)" at bounding box center [218, 617] width 233 height 20
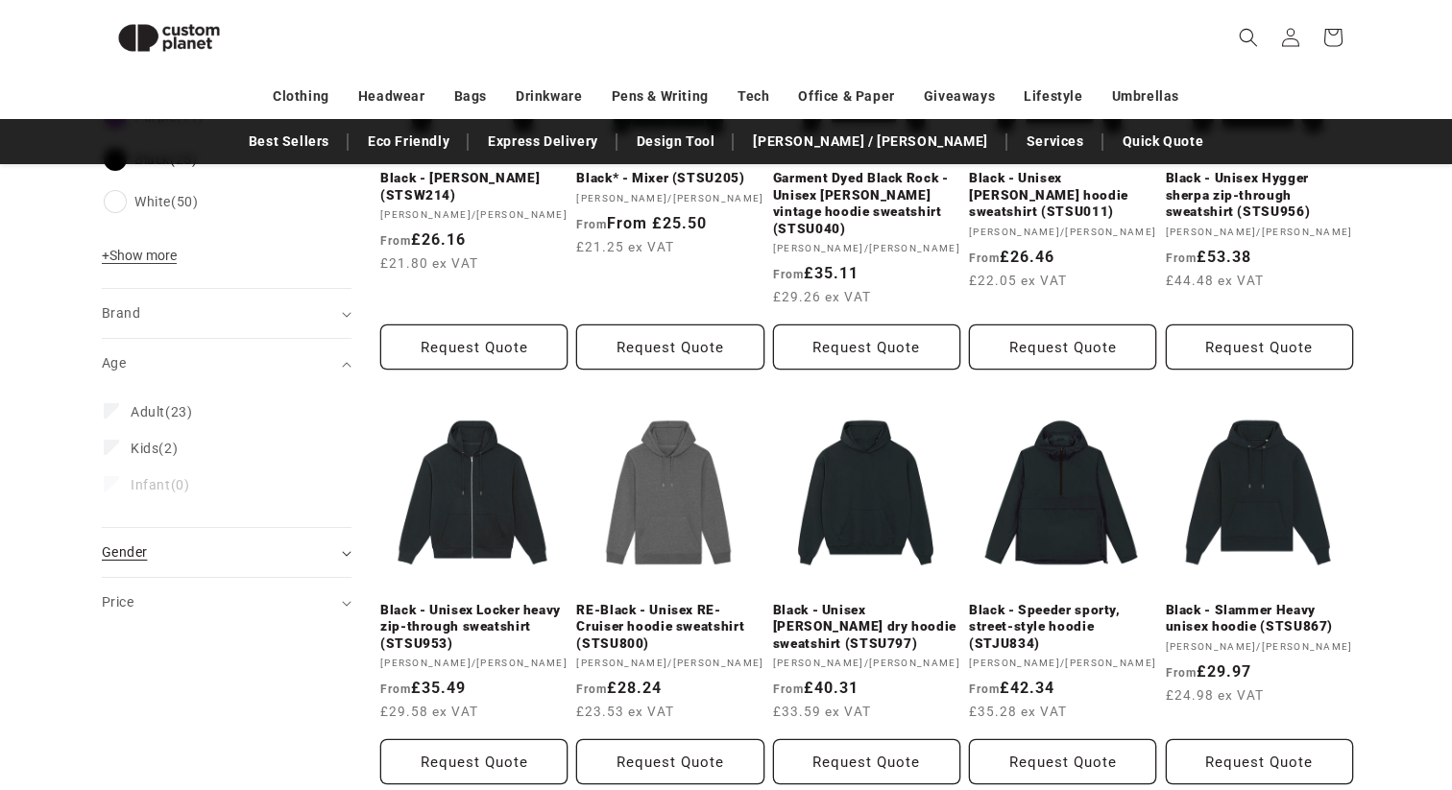
scroll to position [1449, 0]
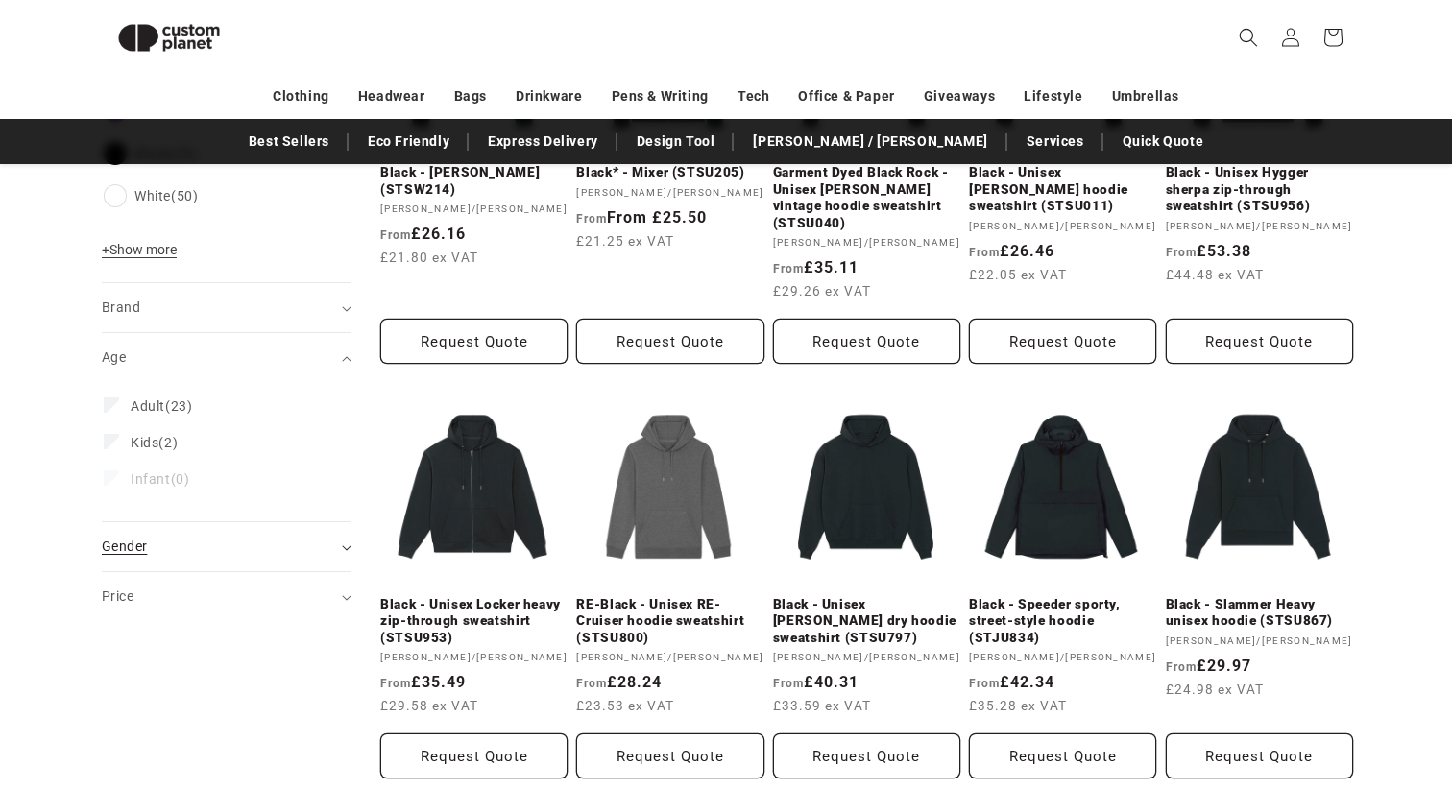
click at [187, 556] on div "Gender (0)" at bounding box center [218, 547] width 233 height 20
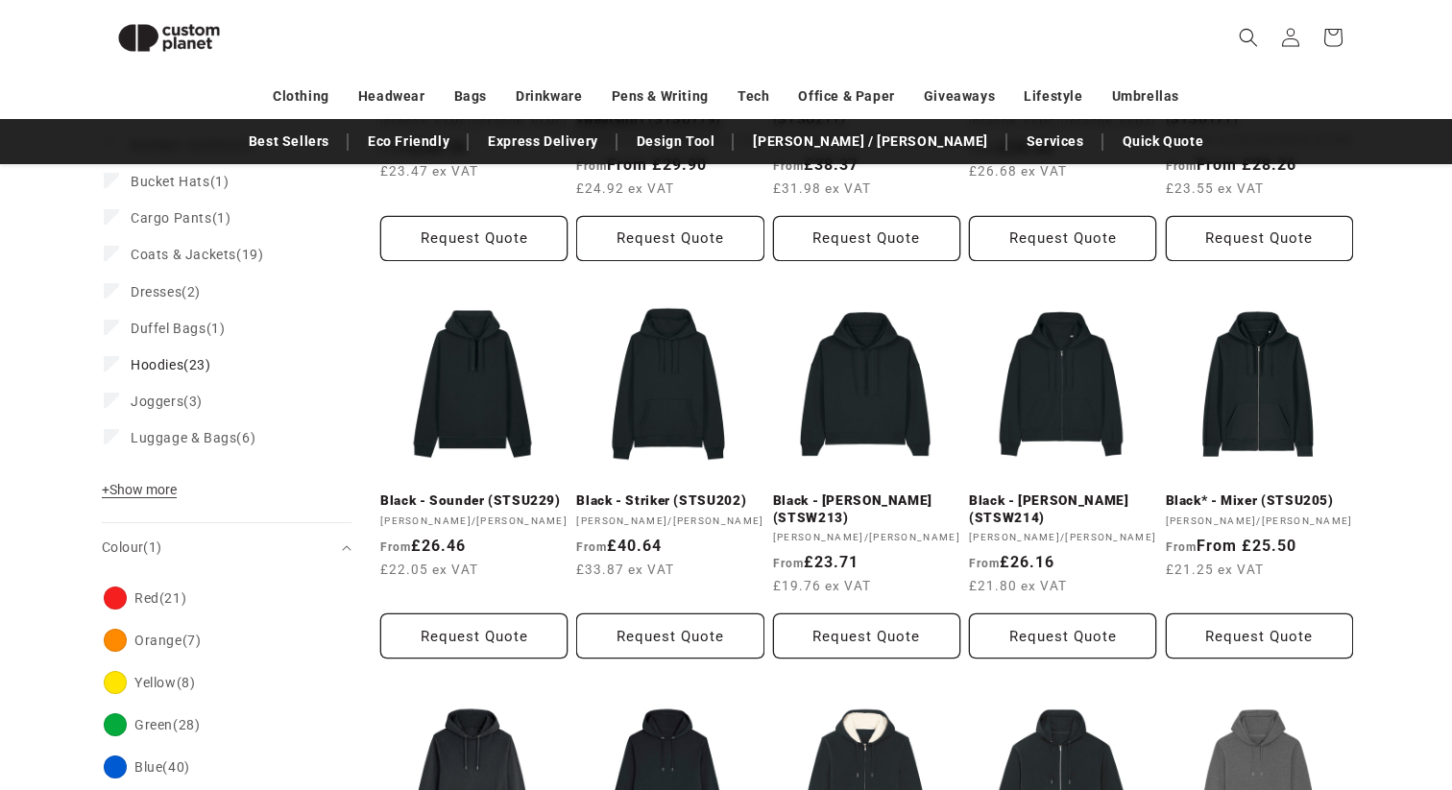
scroll to position [707, 0]
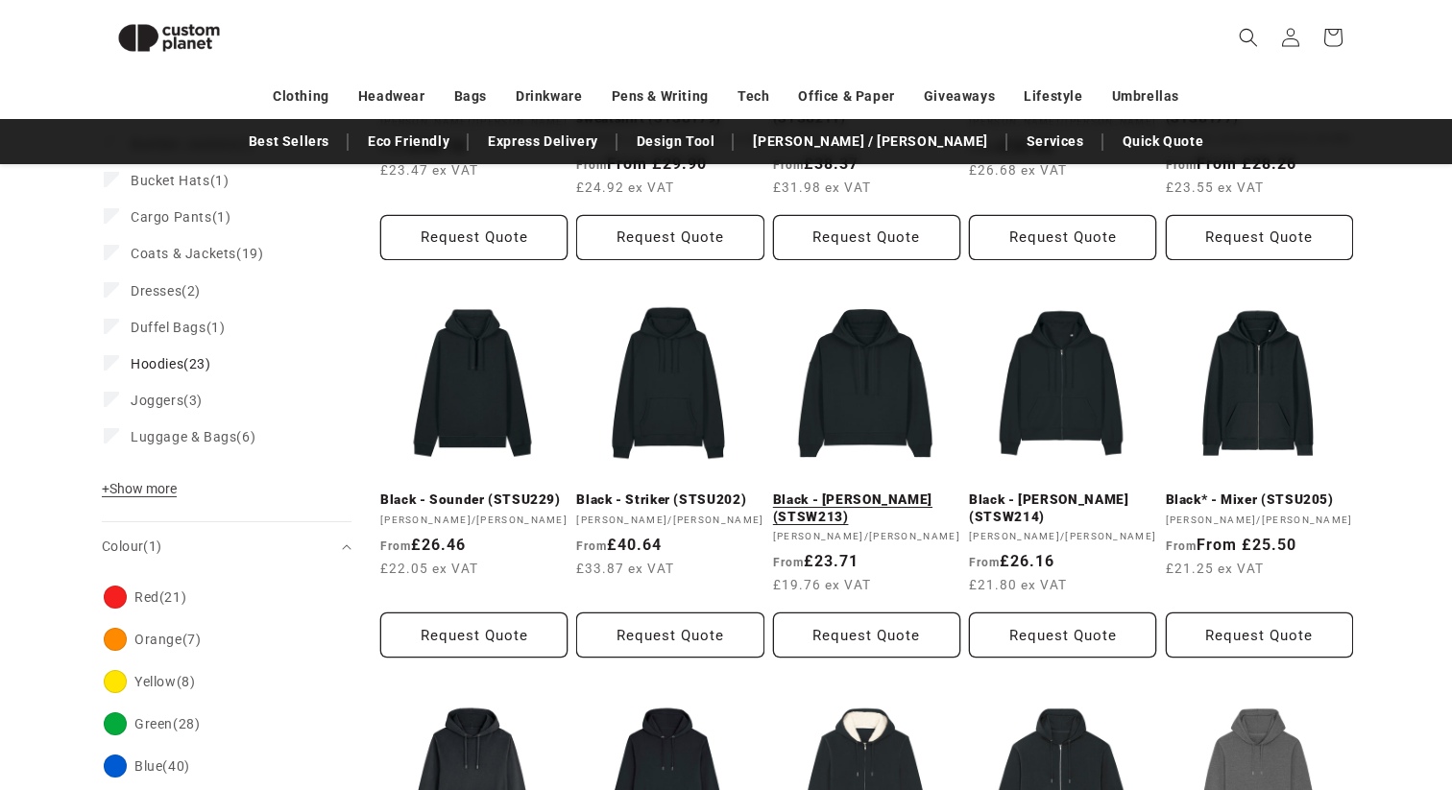
click at [865, 492] on link "Black - [PERSON_NAME] (STSW213)" at bounding box center [866, 509] width 187 height 34
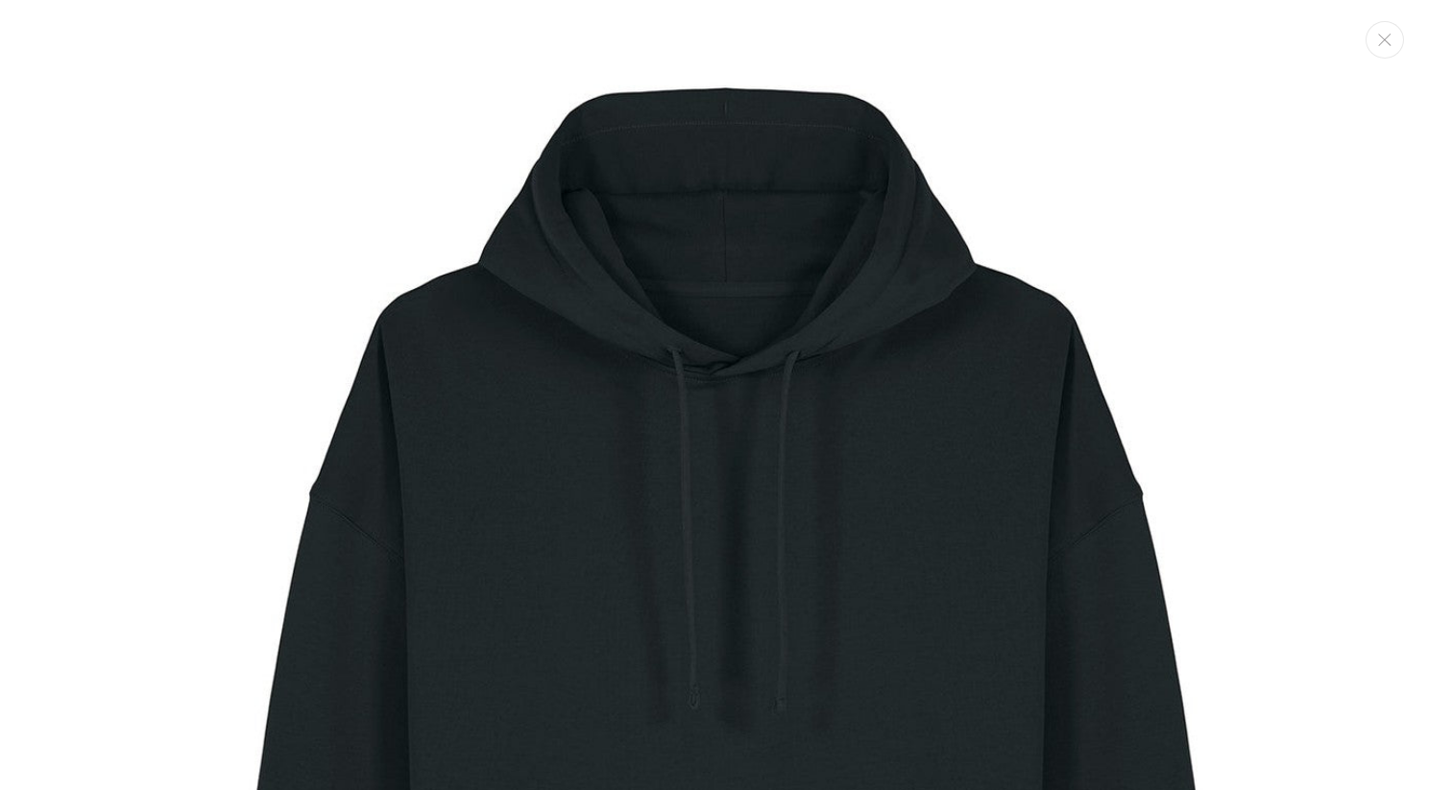
scroll to position [19, 0]
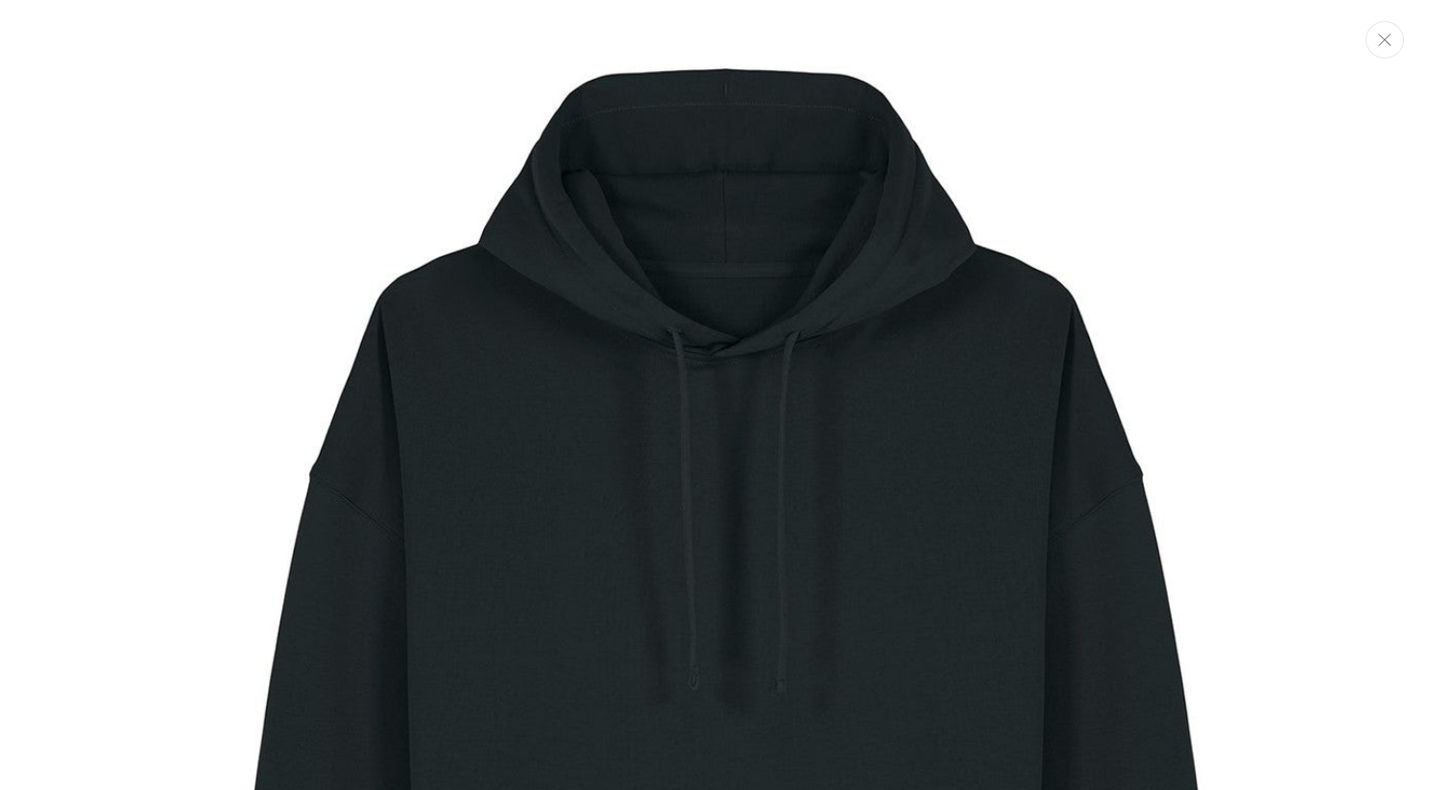
click at [1383, 54] on button "Close" at bounding box center [1384, 39] width 38 height 37
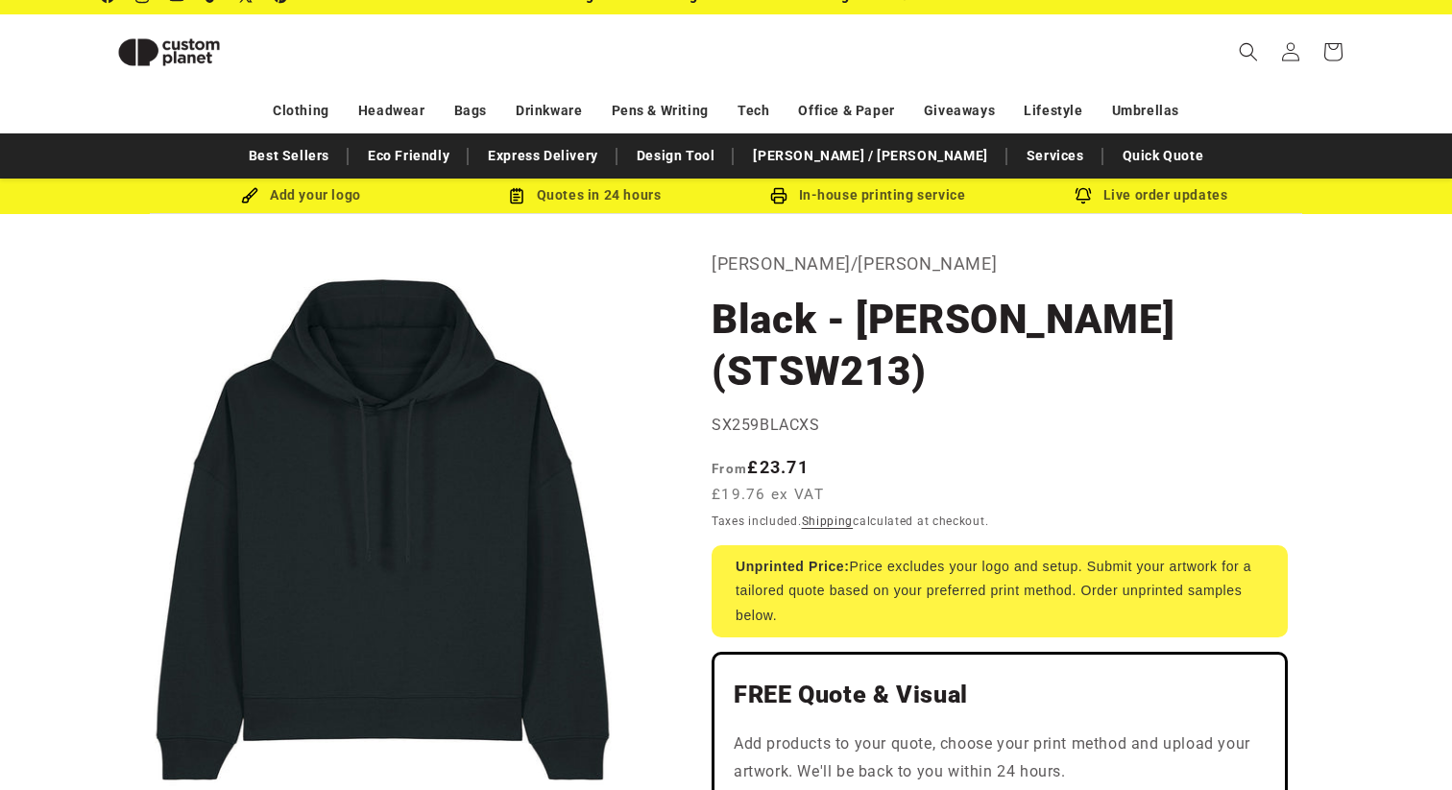
scroll to position [0, 0]
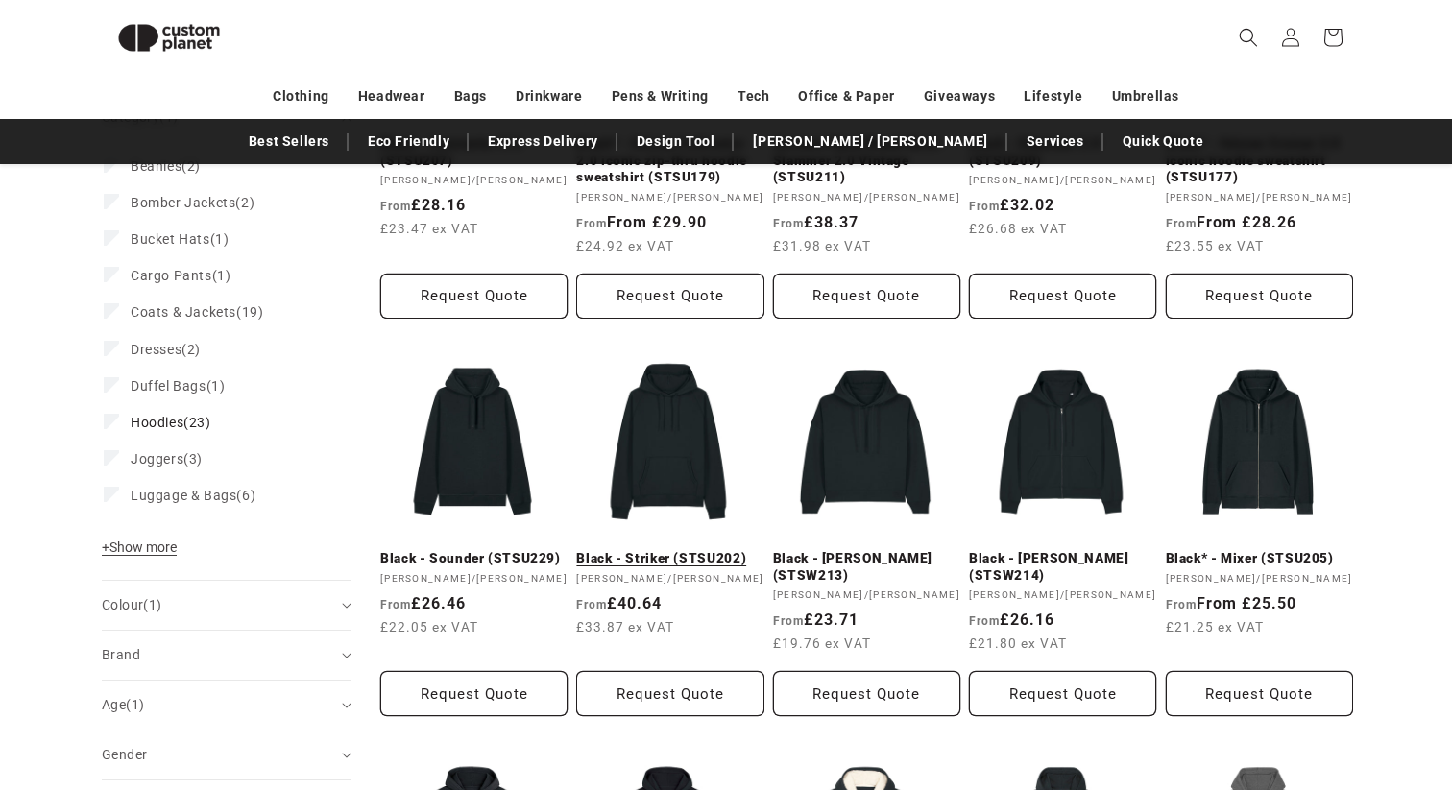
scroll to position [650, 0]
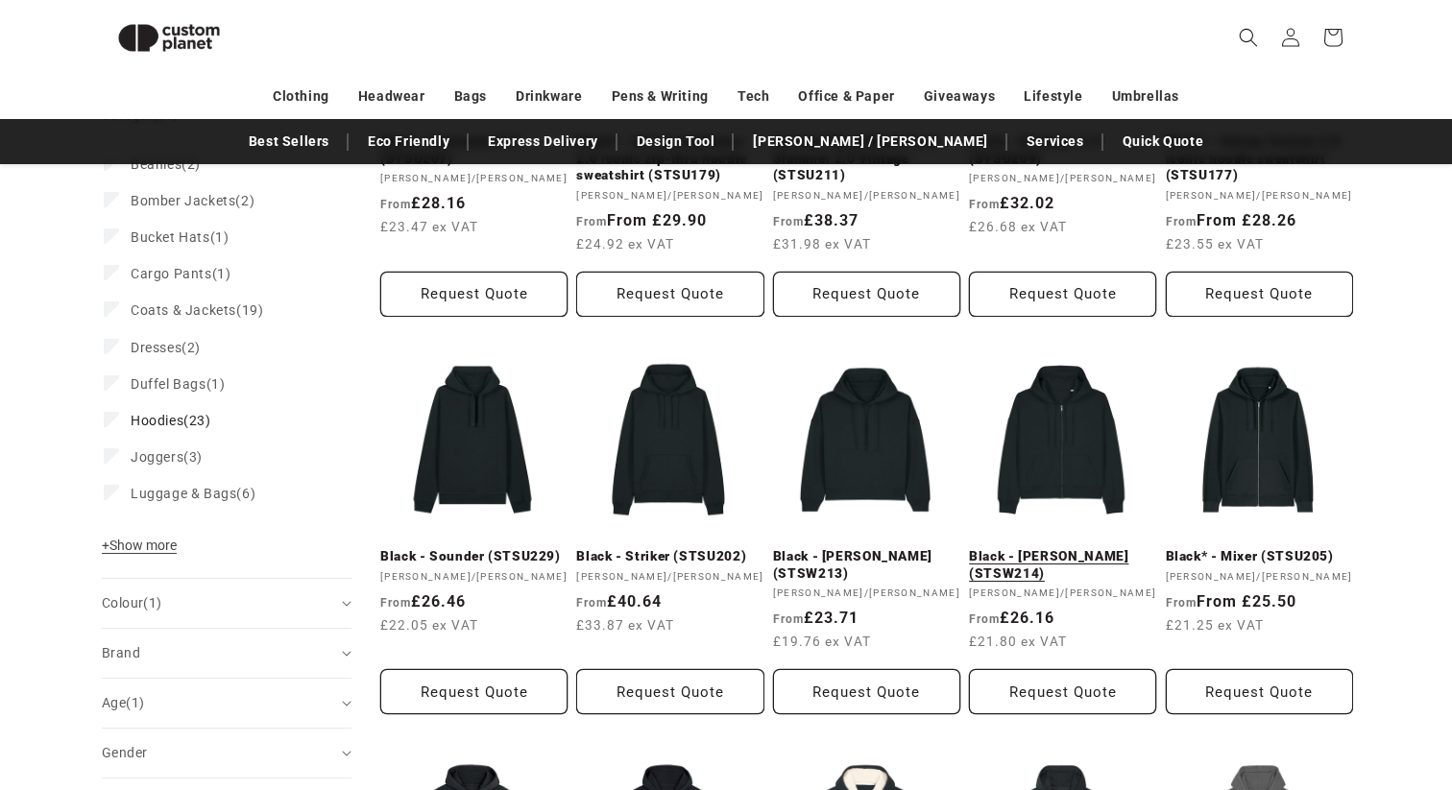
click at [1081, 548] on link "Black - [PERSON_NAME] (STSW214)" at bounding box center [1062, 565] width 187 height 34
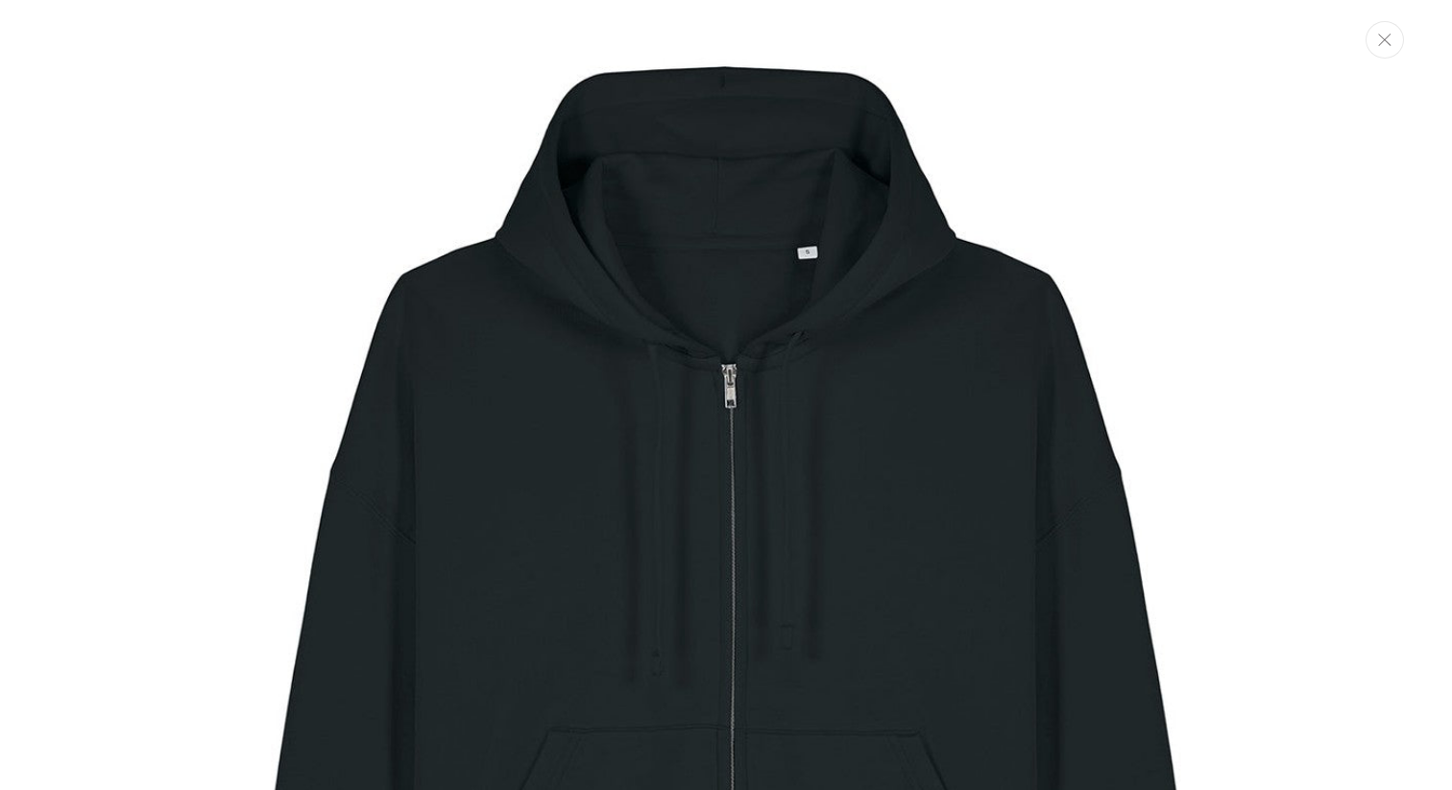
click at [1382, 58] on button "Close" at bounding box center [1384, 39] width 38 height 37
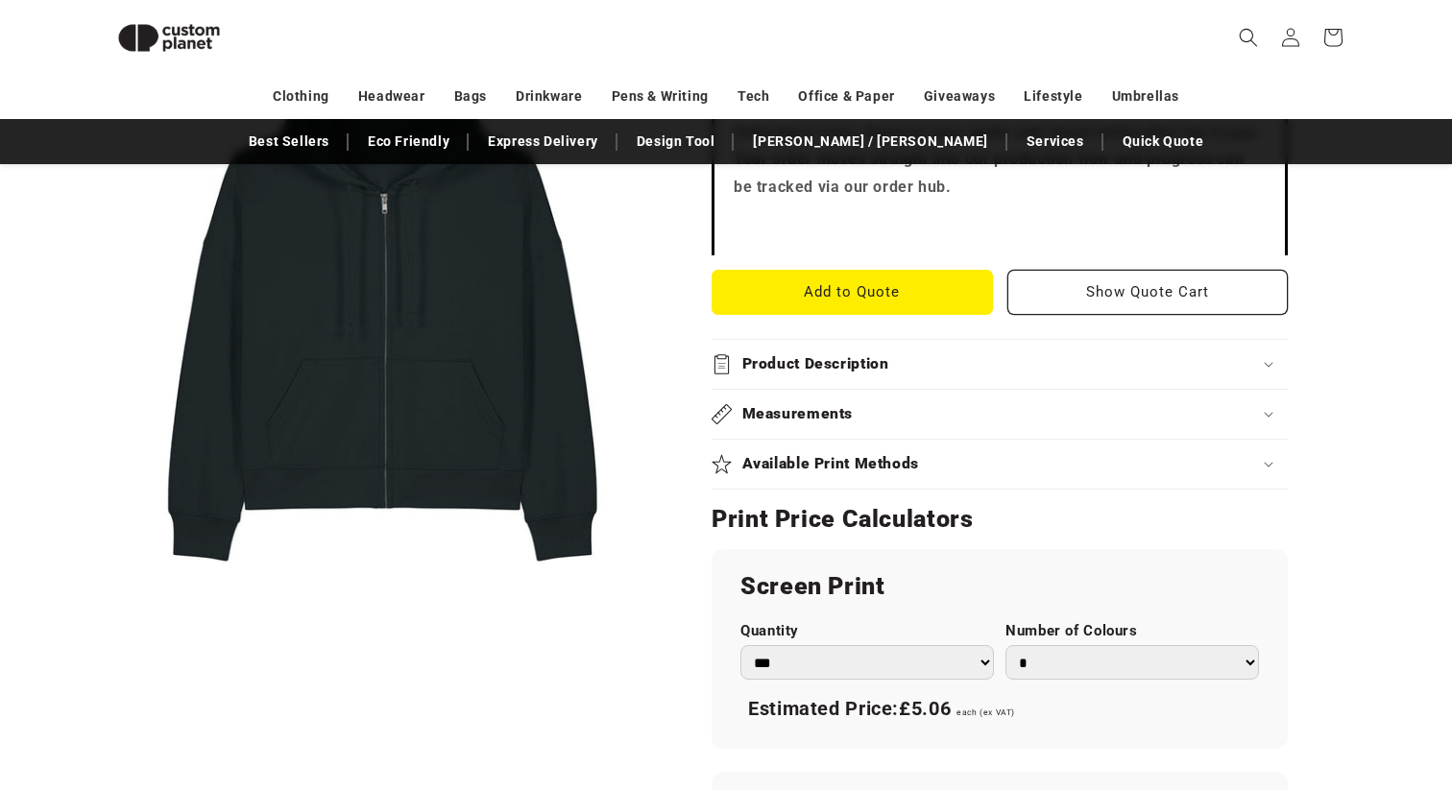
scroll to position [689, 0]
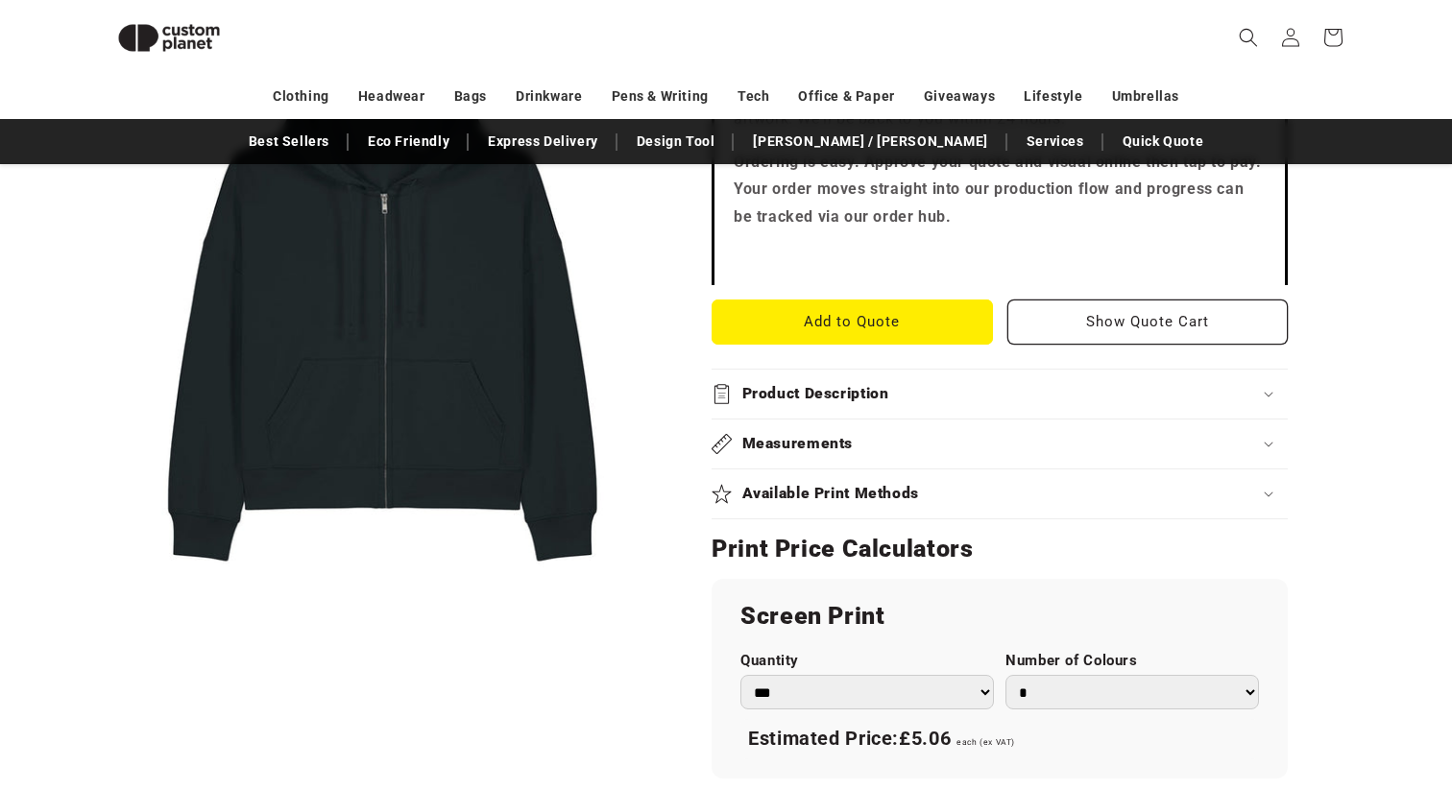
click at [798, 384] on h2 "Product Description" at bounding box center [815, 394] width 147 height 20
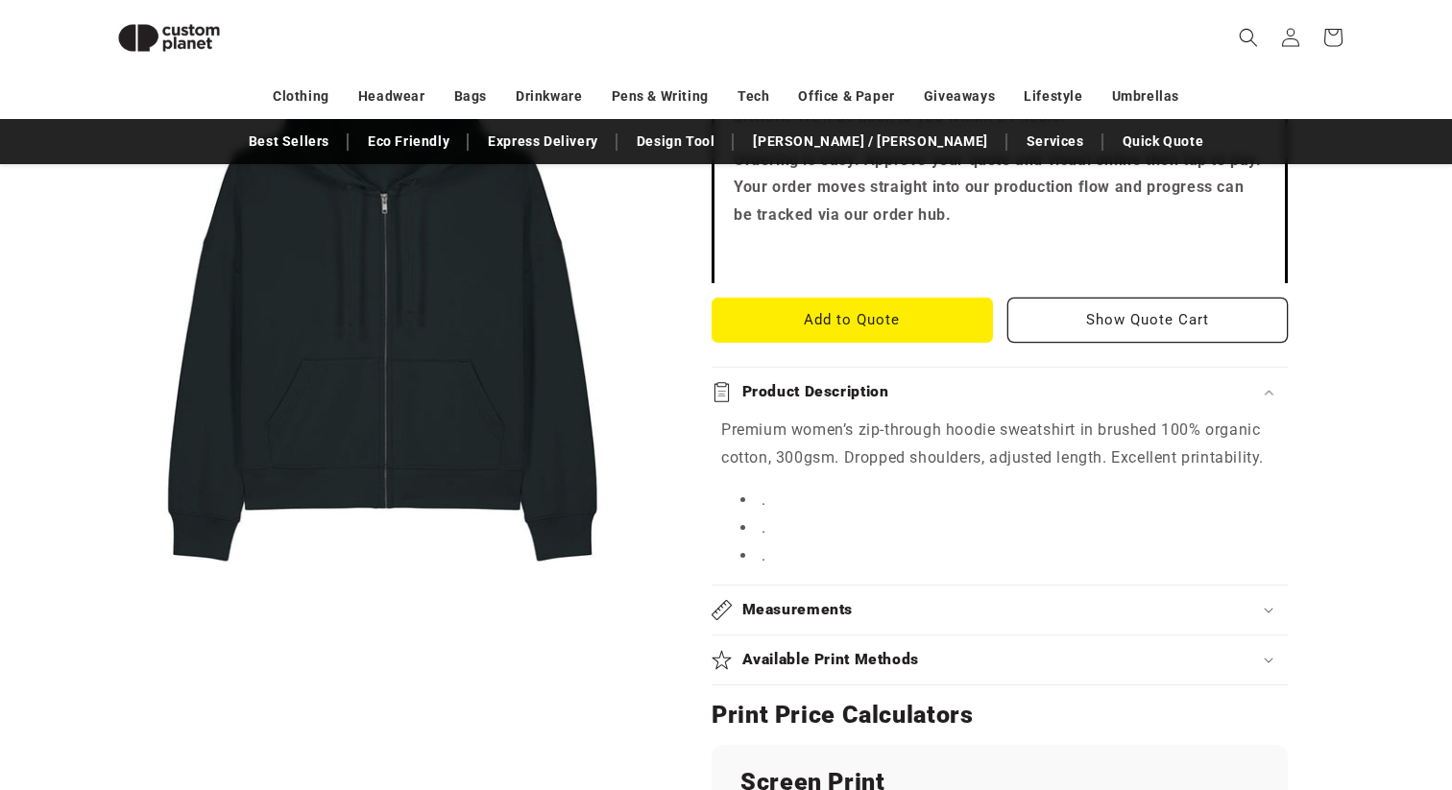
scroll to position [690, 0]
click at [787, 601] on h2 "Measurements" at bounding box center [797, 611] width 111 height 20
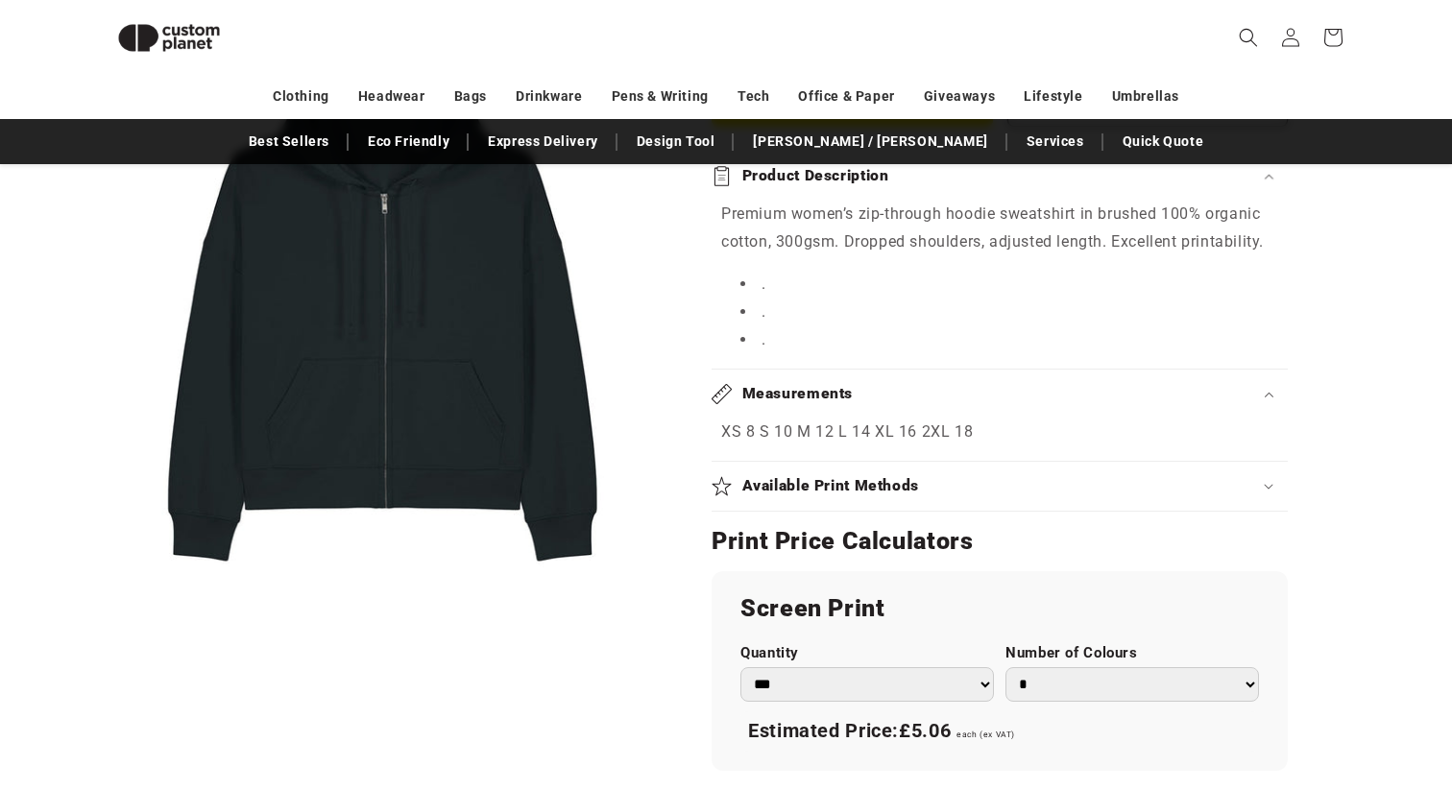
scroll to position [905, 0]
click at [822, 478] on h2 "Available Print Methods" at bounding box center [831, 488] width 178 height 20
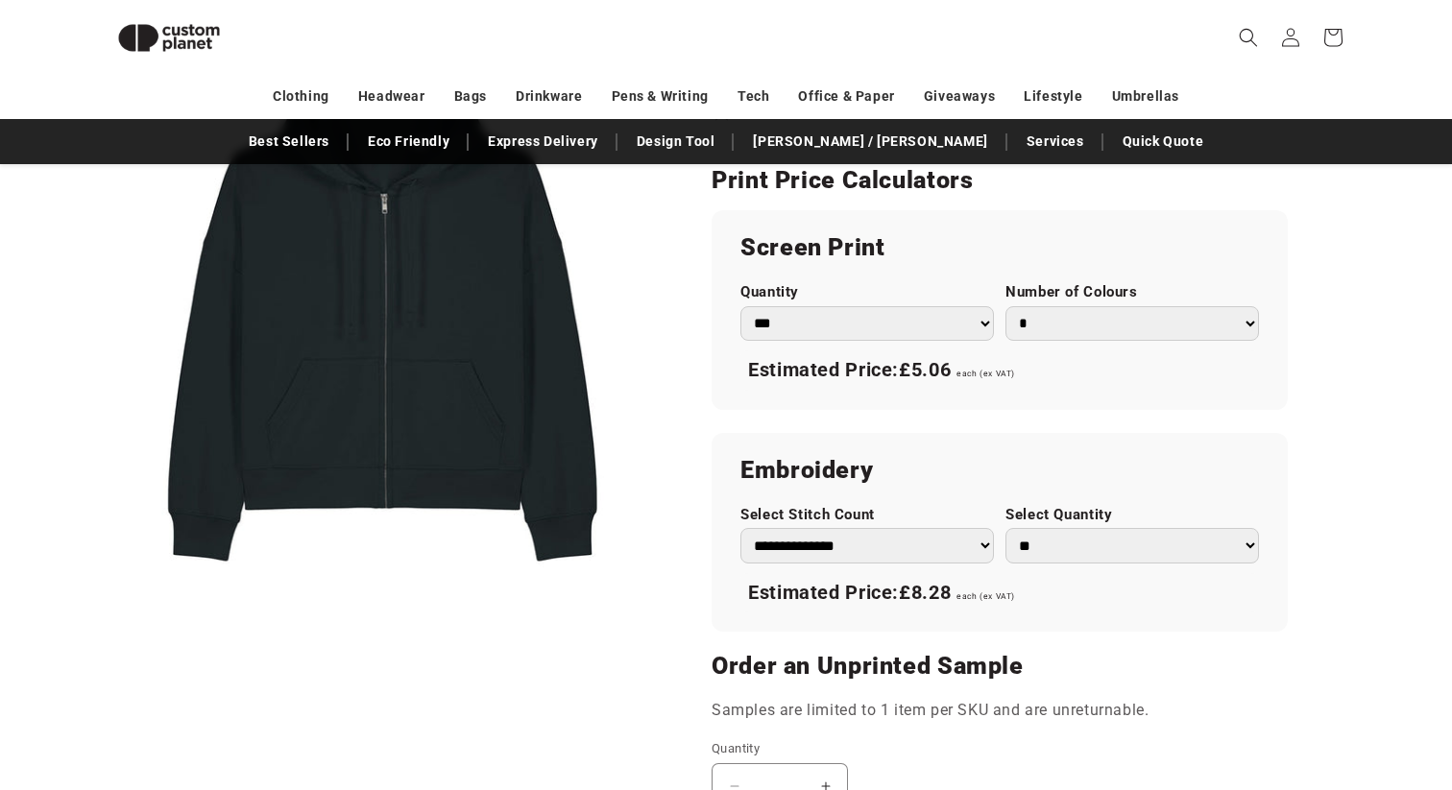
scroll to position [634, 0]
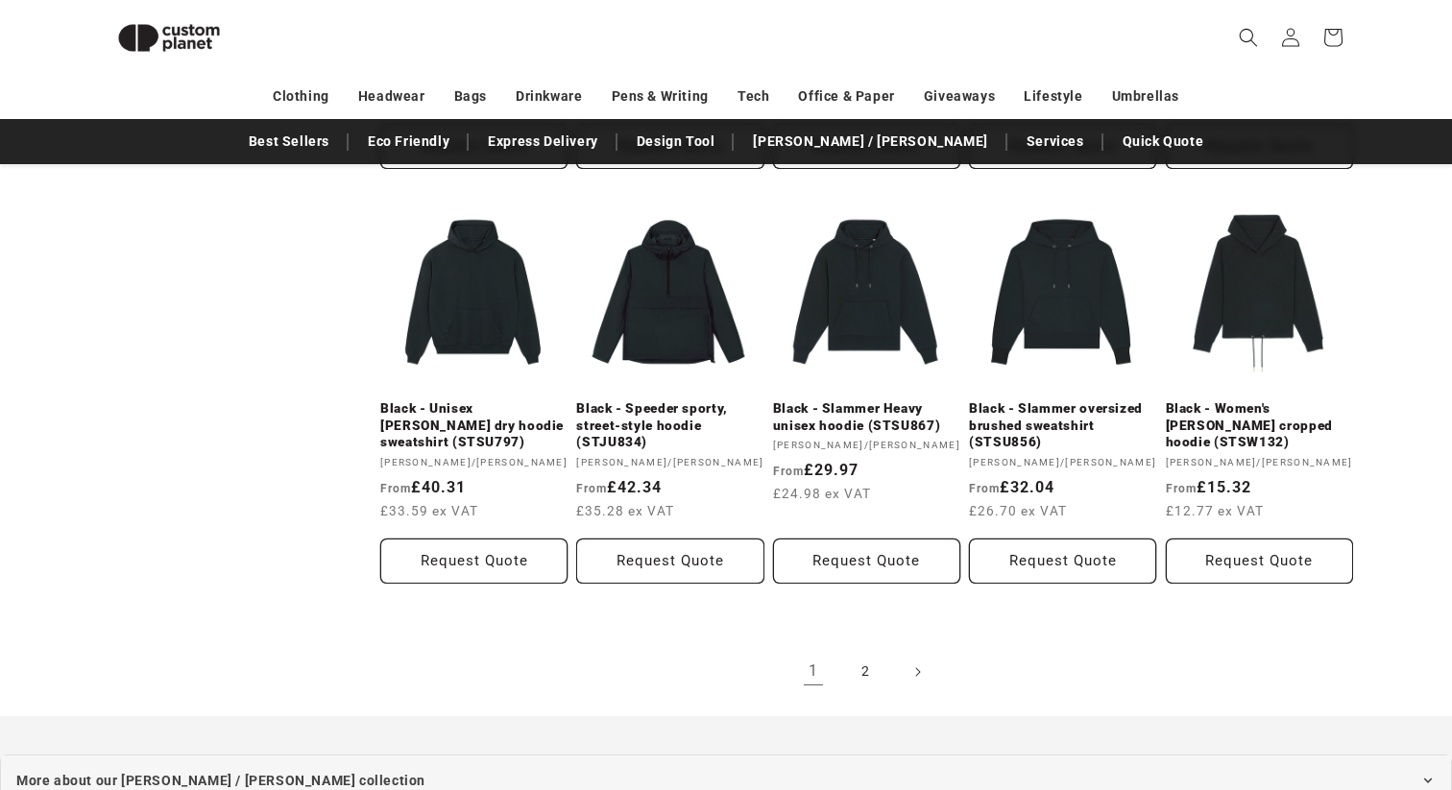
scroll to position [1634, 0]
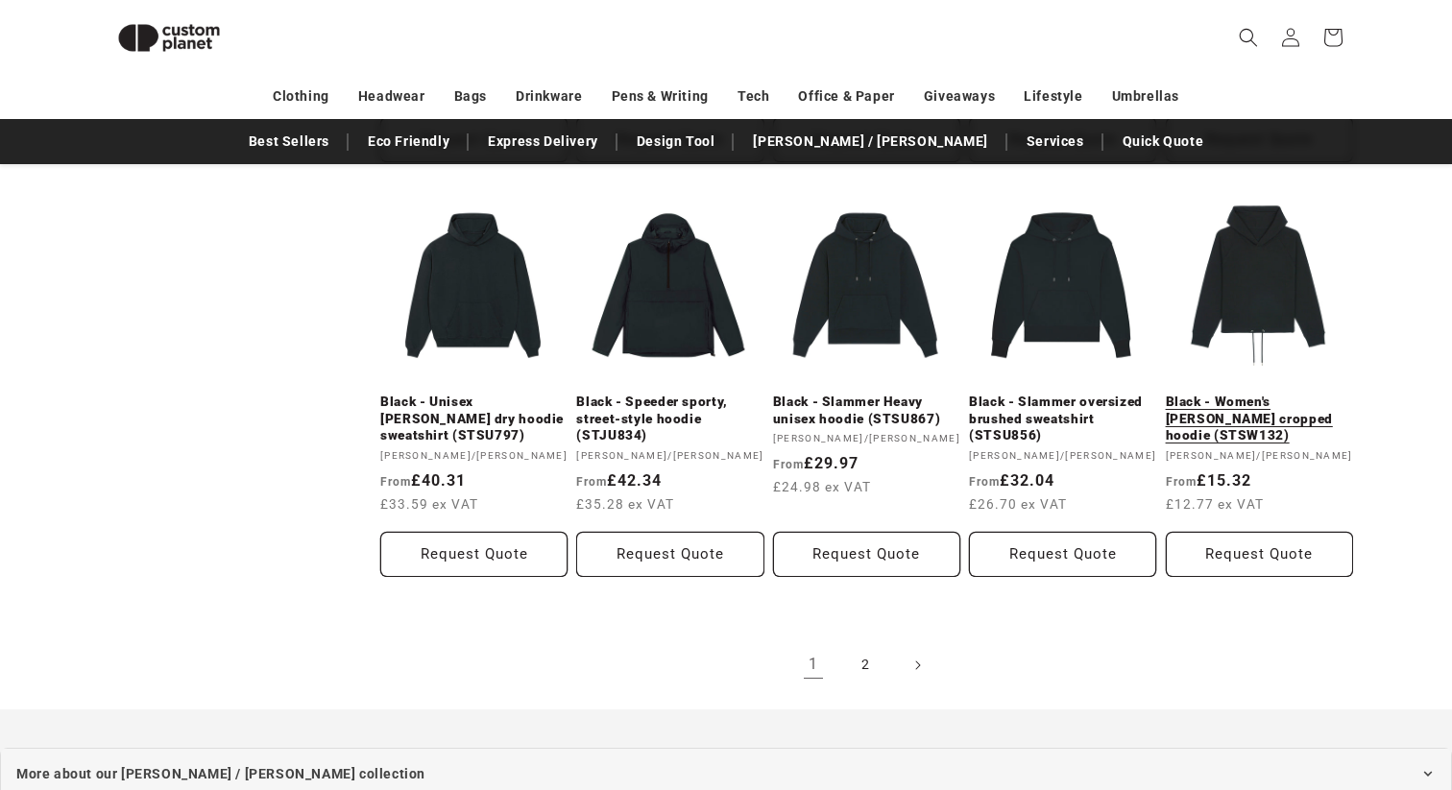
click at [1234, 414] on link "Black - Women's [PERSON_NAME] cropped hoodie (STSW132)" at bounding box center [1259, 419] width 187 height 51
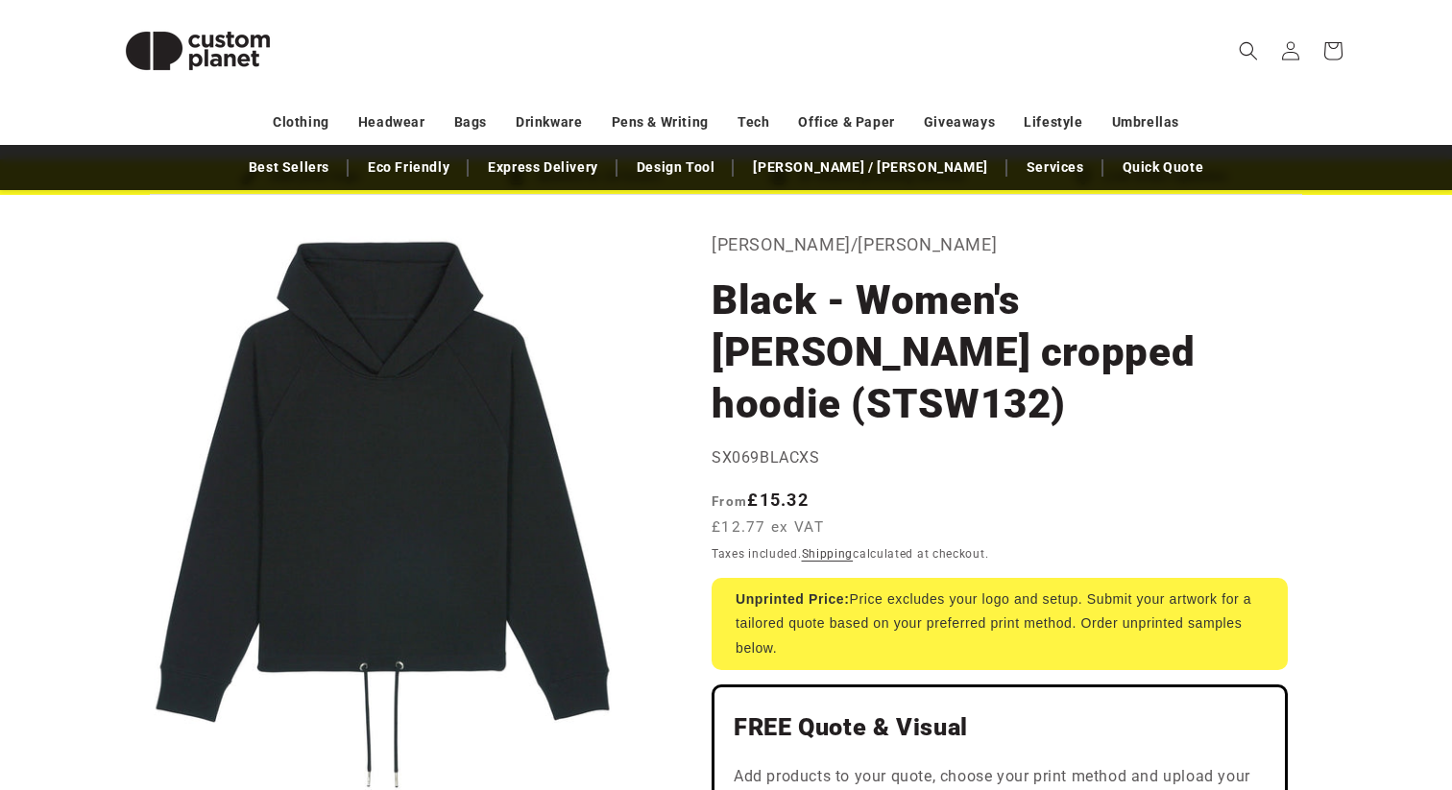
scroll to position [76, 0]
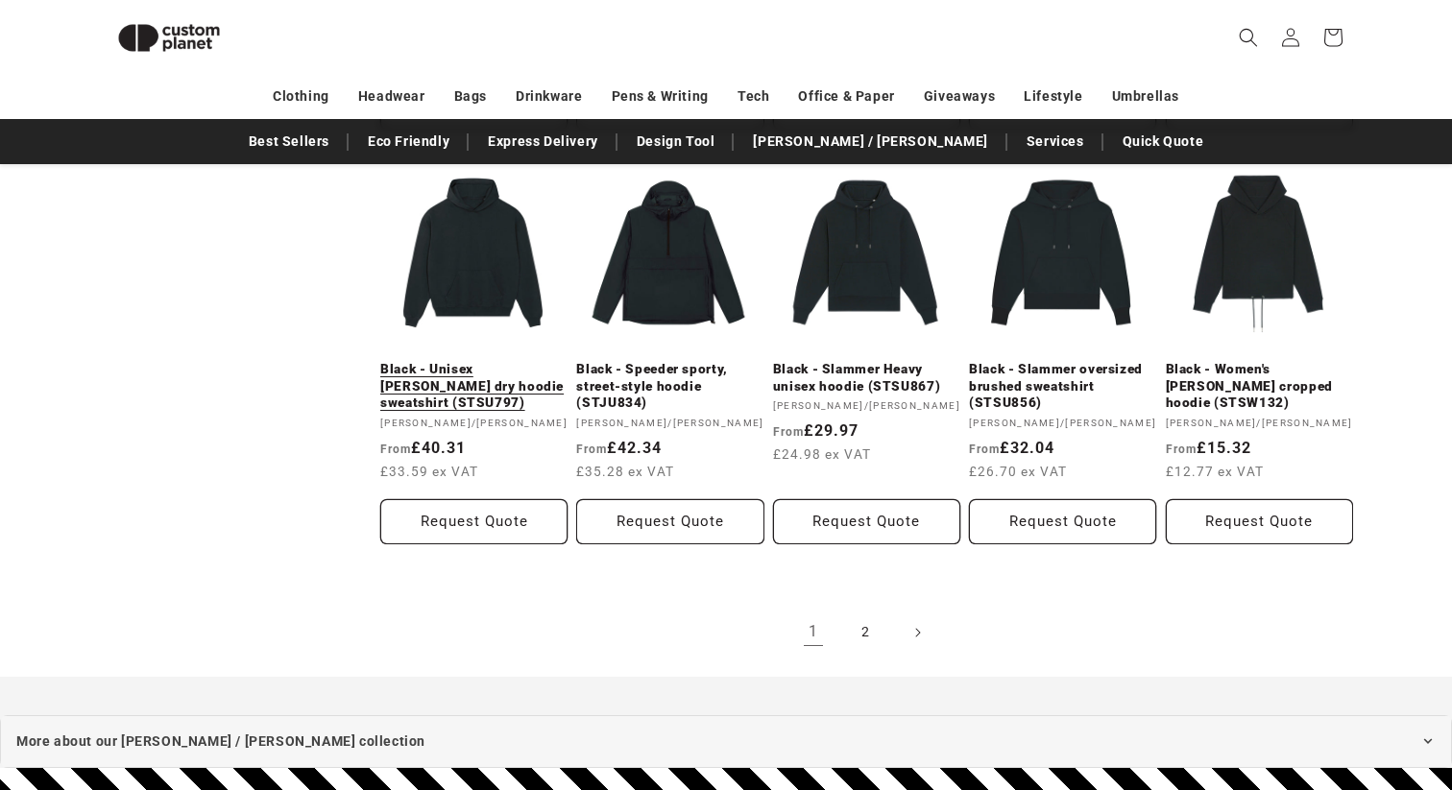
scroll to position [1680, 0]
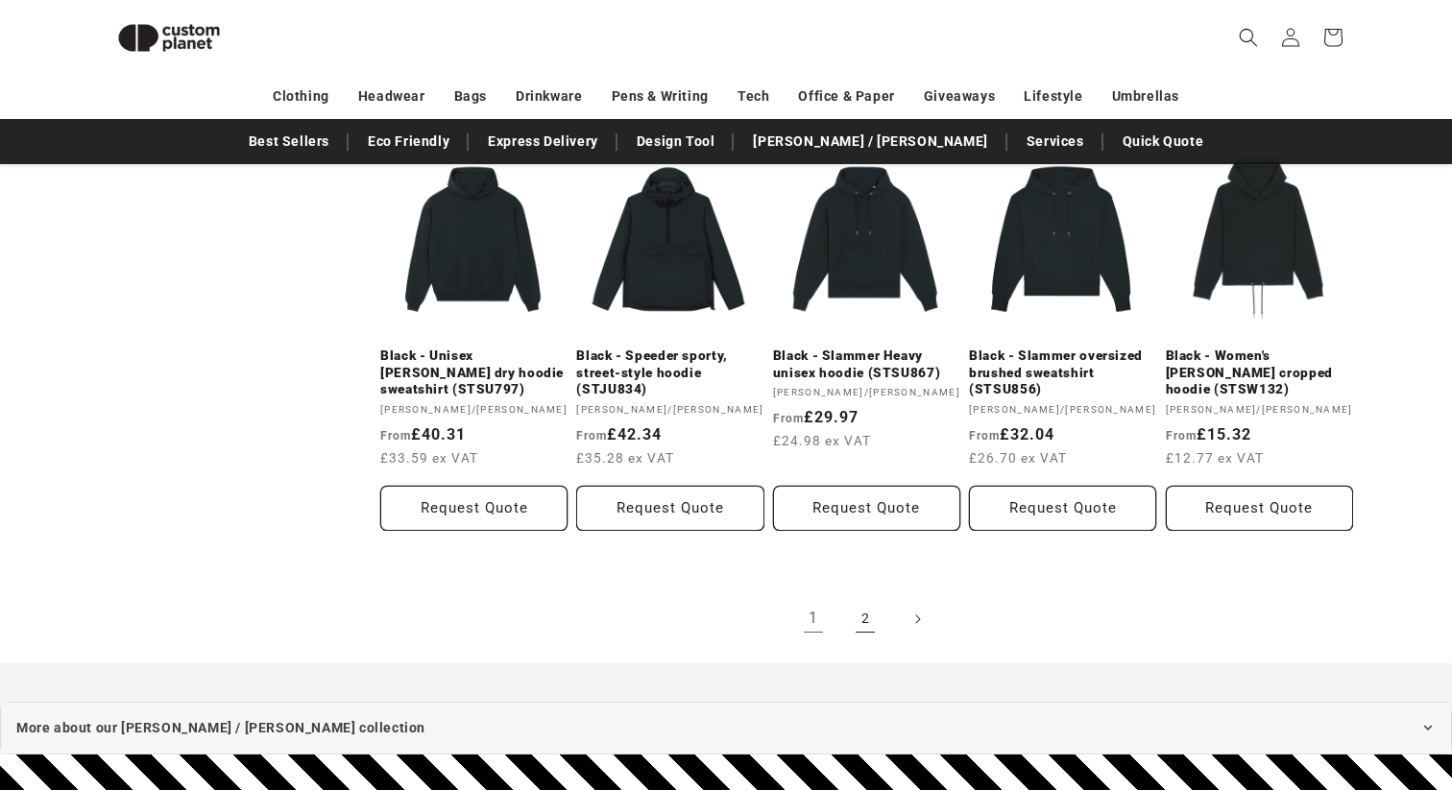
click at [865, 615] on link "2" at bounding box center [865, 619] width 42 height 42
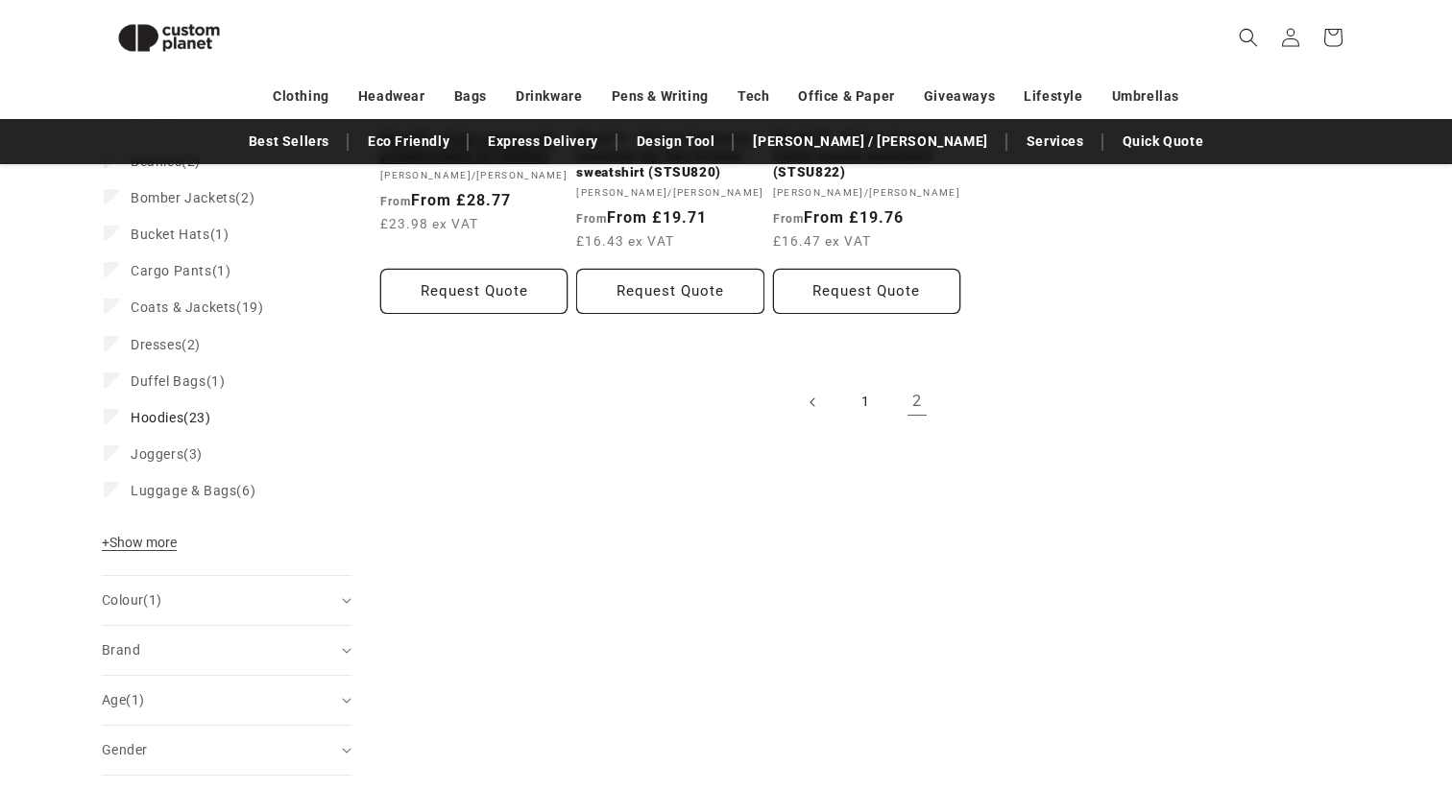
scroll to position [580, 0]
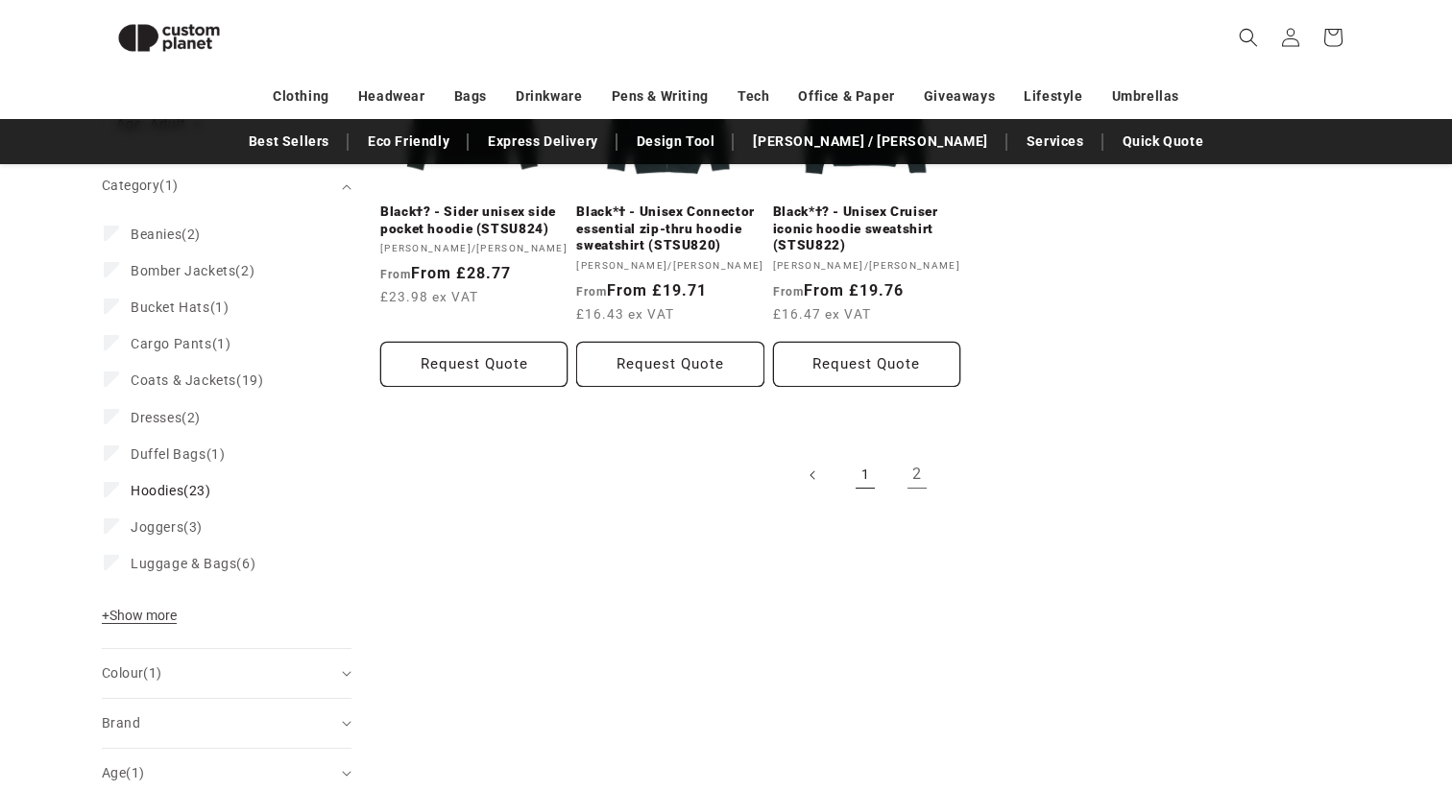
click at [864, 478] on link "1" at bounding box center [865, 475] width 42 height 42
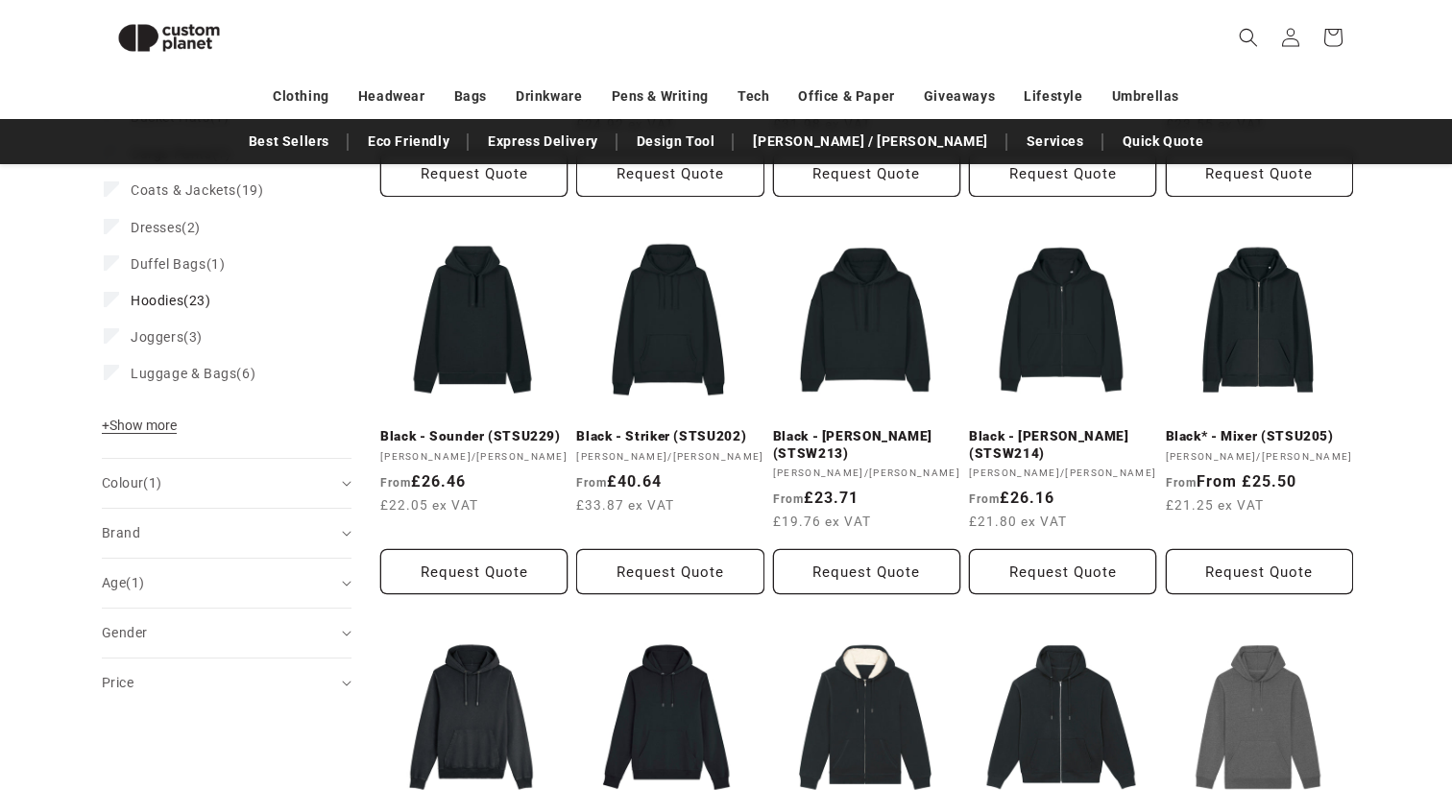
scroll to position [763, 0]
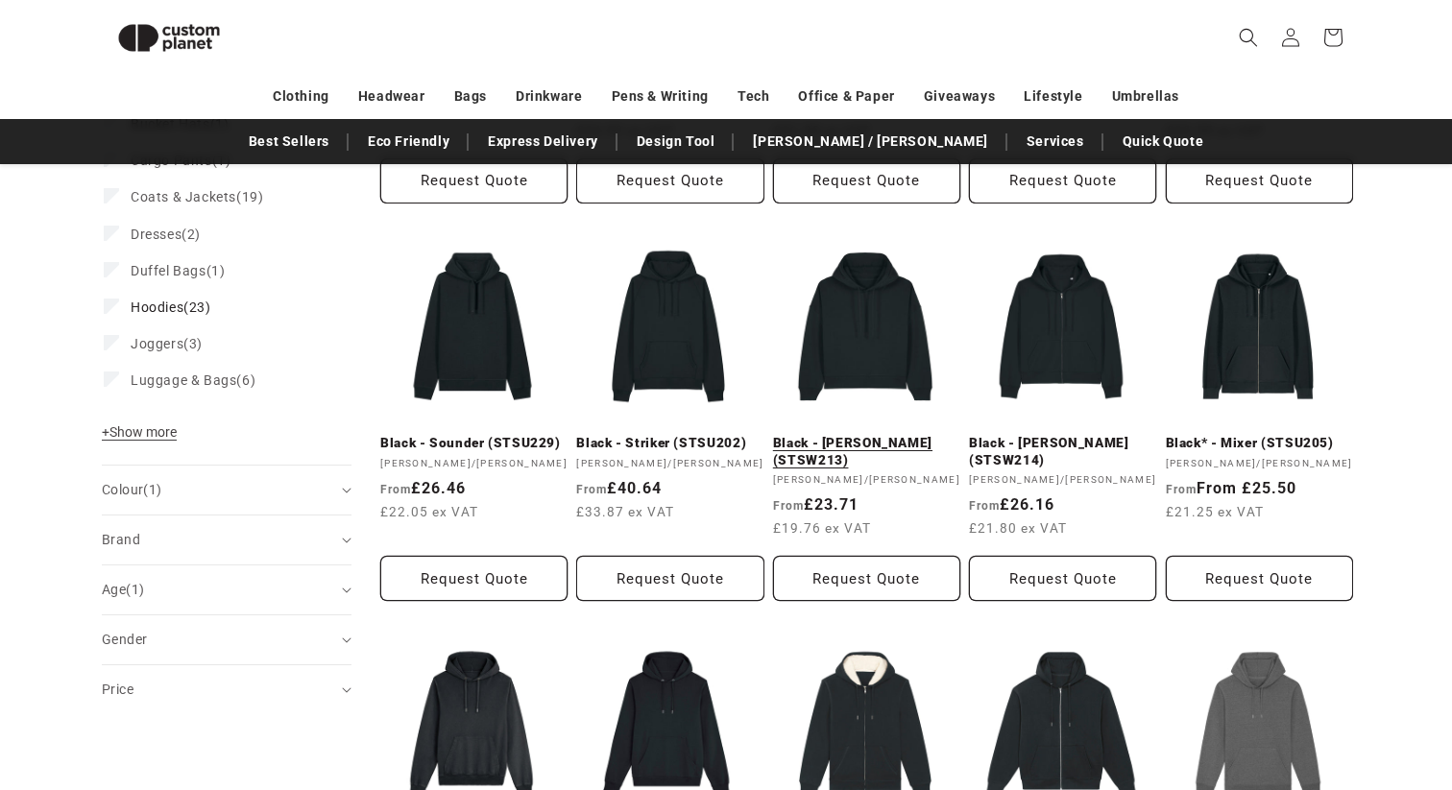
click at [846, 446] on link "Black - [PERSON_NAME] (STSW213)" at bounding box center [866, 452] width 187 height 34
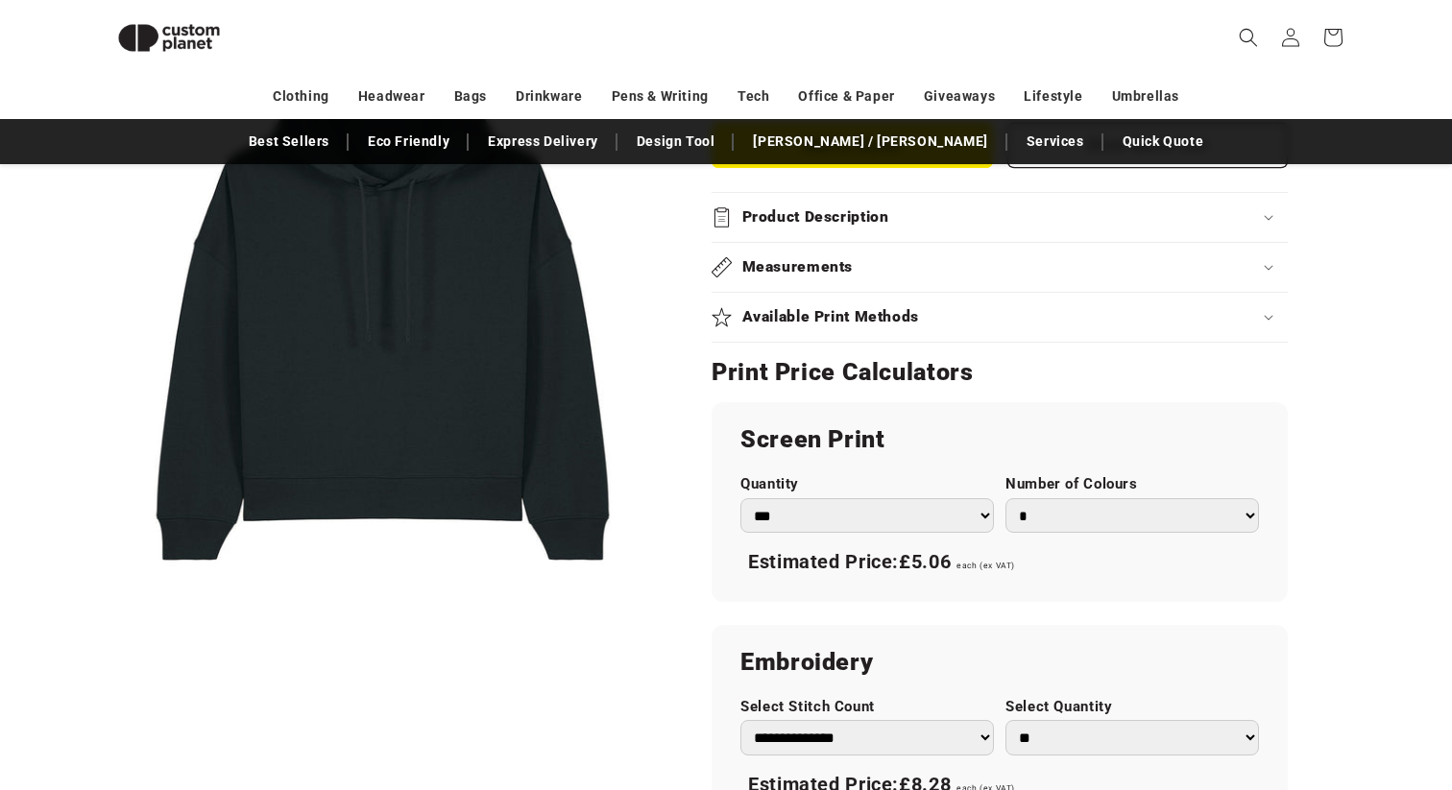
scroll to position [864, 0]
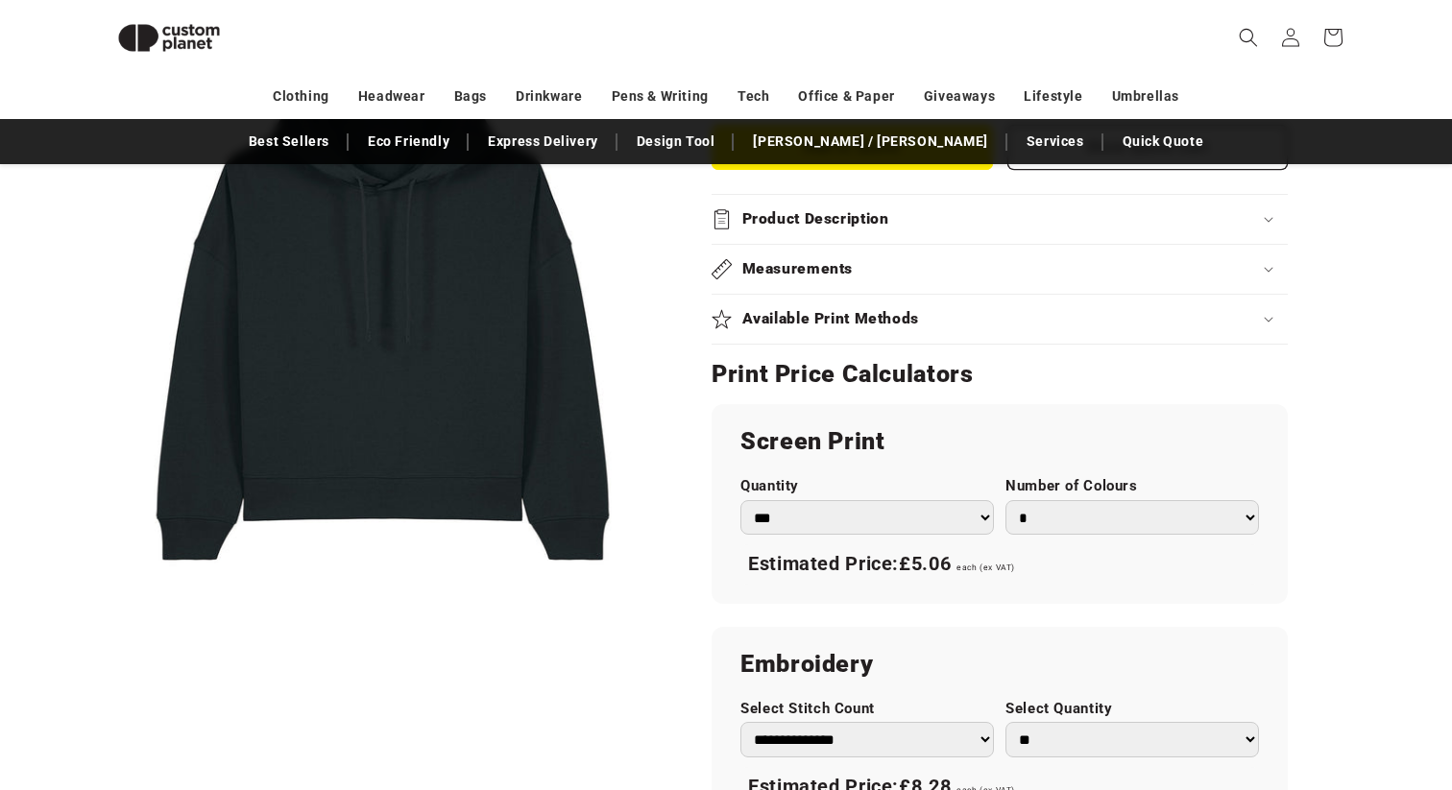
click at [836, 507] on select "*** *** *** **** **** **** ***** *****" at bounding box center [866, 518] width 253 height 36
click at [840, 475] on div "Screen Print Quantity *** *** *** **** **** **** ***** ***** Number of Colours …" at bounding box center [1000, 504] width 576 height 200
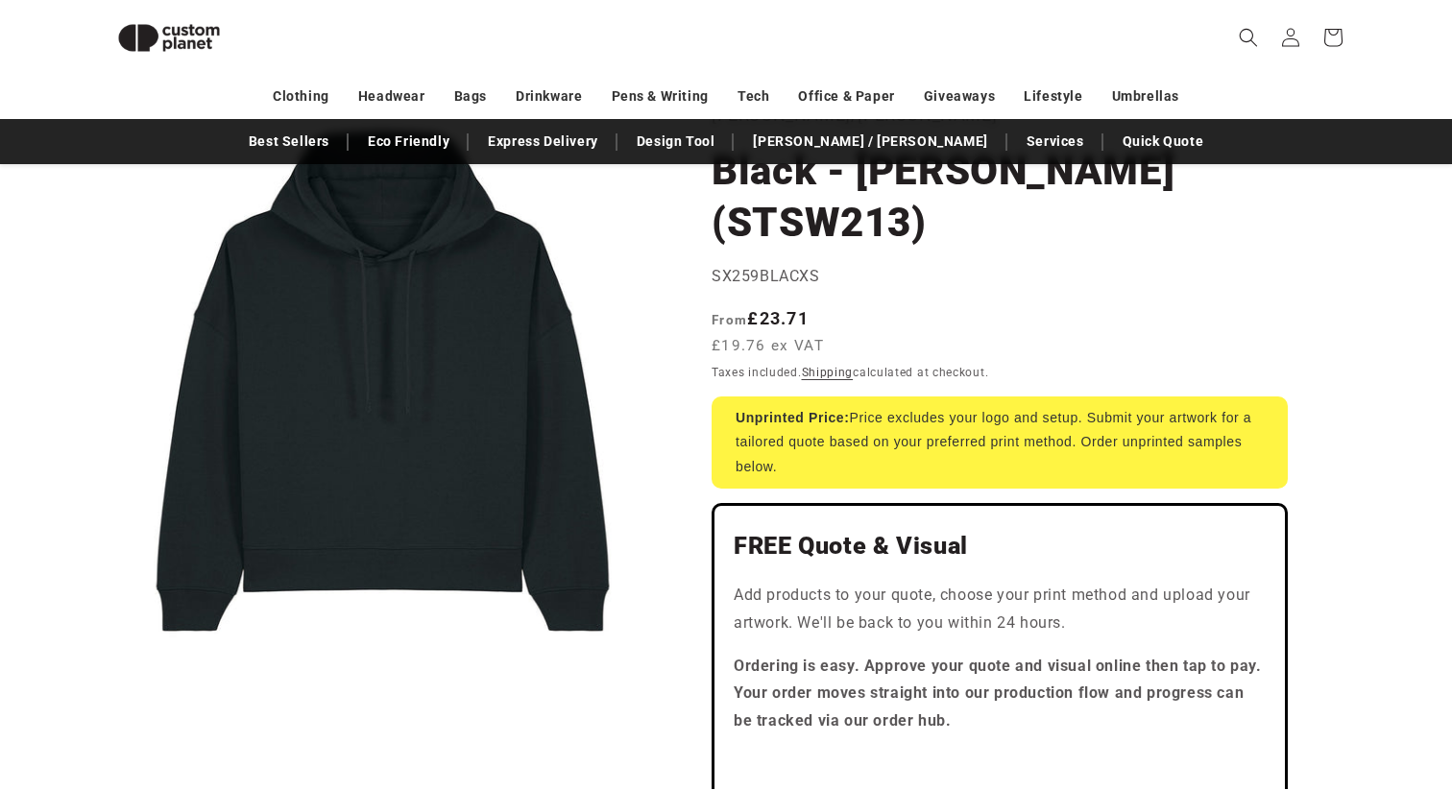
scroll to position [0, 0]
